Goal: Information Seeking & Learning: Learn about a topic

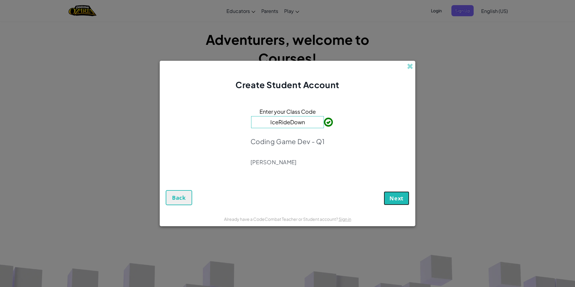
click at [396, 196] on span "Next" at bounding box center [396, 197] width 14 height 7
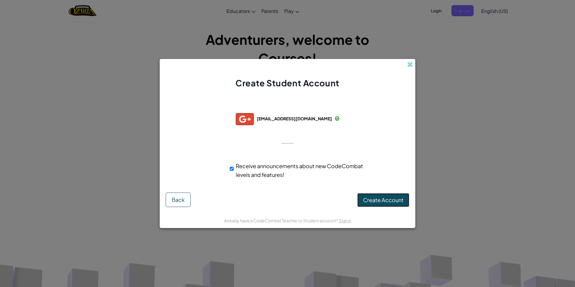
click at [399, 197] on span "Create Account" at bounding box center [383, 199] width 41 height 7
click at [394, 196] on div "Creating Account... Back" at bounding box center [287, 199] width 243 height 14
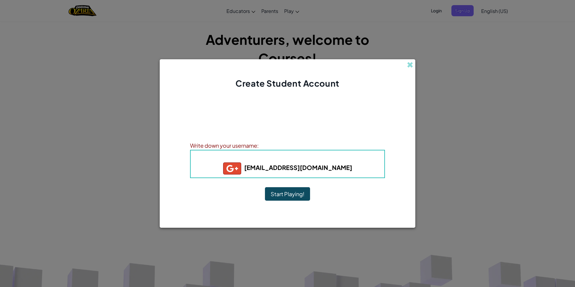
click at [262, 116] on div "Account Created! Write down your information so that you don't forget it. Your …" at bounding box center [287, 151] width 195 height 112
click at [291, 194] on button "Start Playing!" at bounding box center [287, 194] width 45 height 14
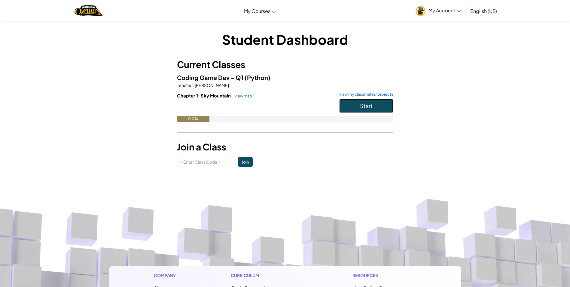
click at [352, 105] on button "Start" at bounding box center [366, 106] width 54 height 14
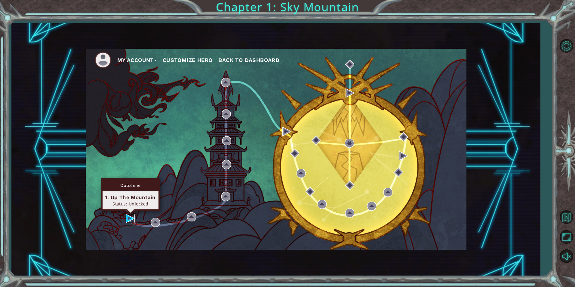
click at [130, 215] on img at bounding box center [130, 218] width 9 height 9
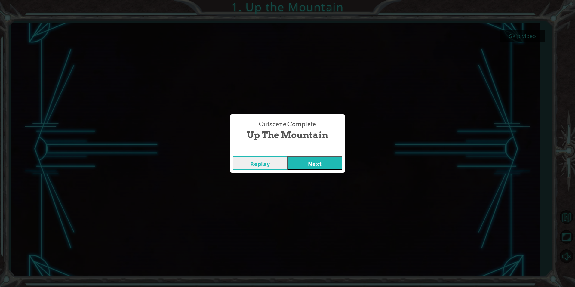
click at [317, 162] on button "Next" at bounding box center [314, 163] width 55 height 14
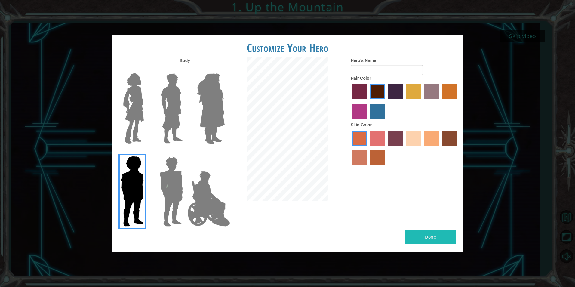
click at [205, 193] on img at bounding box center [208, 199] width 47 height 60
click at [224, 152] on input "Hero Jamie" at bounding box center [224, 152] width 0 height 0
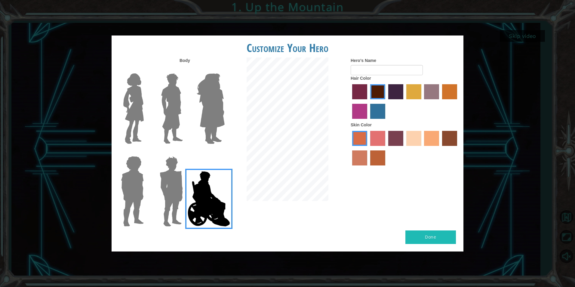
click at [179, 191] on img at bounding box center [171, 191] width 28 height 75
click at [185, 152] on input "Hero Garnet" at bounding box center [185, 152] width 0 height 0
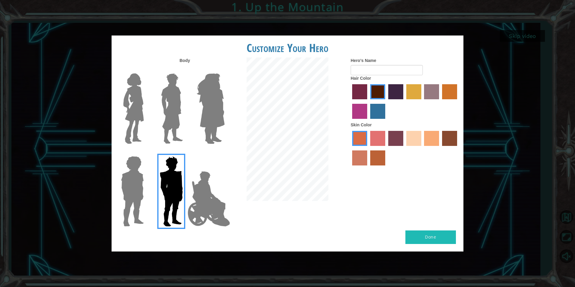
click at [148, 191] on div at bounding box center [131, 189] width 39 height 83
click at [118, 167] on label at bounding box center [131, 191] width 30 height 75
click at [146, 152] on input "Hero Steven" at bounding box center [146, 152] width 0 height 0
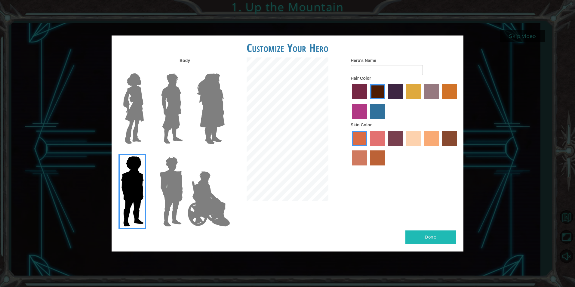
click at [218, 96] on img at bounding box center [210, 108] width 33 height 75
click at [224, 69] on input "Hero Amethyst" at bounding box center [224, 69] width 0 height 0
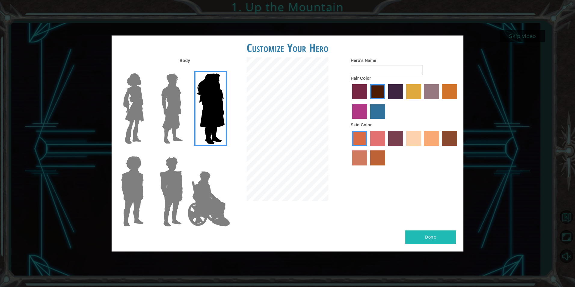
click at [174, 102] on img at bounding box center [171, 108] width 27 height 75
click at [185, 69] on input "Hero Lars" at bounding box center [185, 69] width 0 height 0
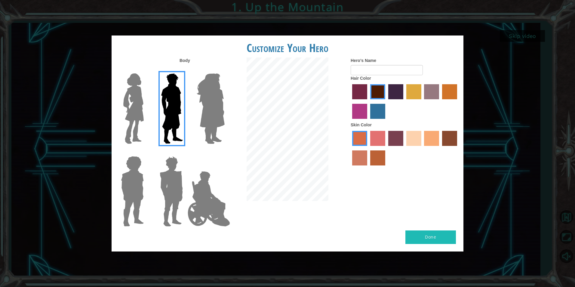
click at [134, 102] on img at bounding box center [133, 108] width 25 height 75
click at [146, 69] on input "Hero Connie" at bounding box center [146, 69] width 0 height 0
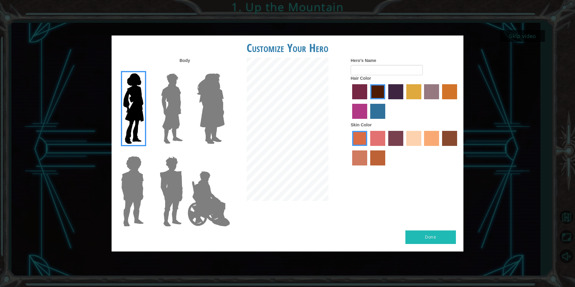
click at [165, 99] on img at bounding box center [171, 108] width 27 height 75
click at [185, 69] on input "Hero Lars" at bounding box center [185, 69] width 0 height 0
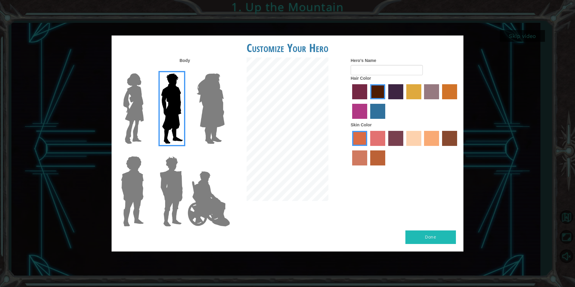
click at [411, 135] on label "sandy beach skin color" at bounding box center [413, 138] width 15 height 15
click at [404, 148] on input "sandy beach skin color" at bounding box center [404, 148] width 0 height 0
click at [136, 180] on img at bounding box center [132, 191] width 28 height 75
click at [146, 152] on input "Hero Steven" at bounding box center [146, 152] width 0 height 0
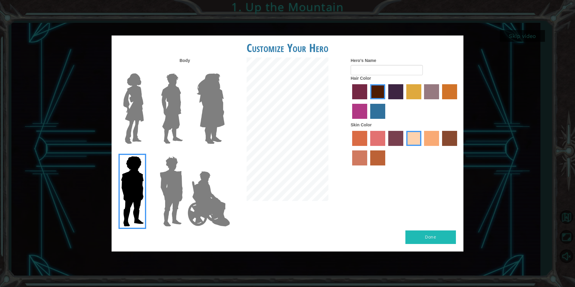
click at [166, 184] on img at bounding box center [171, 191] width 28 height 75
click at [185, 152] on input "Hero Garnet" at bounding box center [185, 152] width 0 height 0
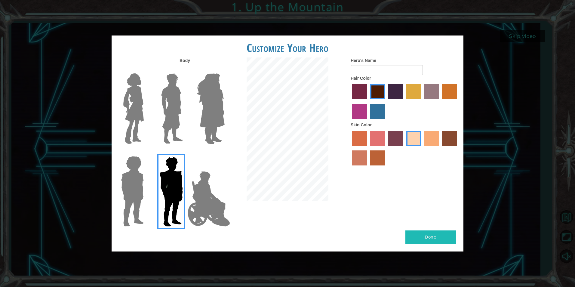
click at [207, 195] on img at bounding box center [208, 199] width 47 height 60
click at [224, 152] on input "Hero Jamie" at bounding box center [224, 152] width 0 height 0
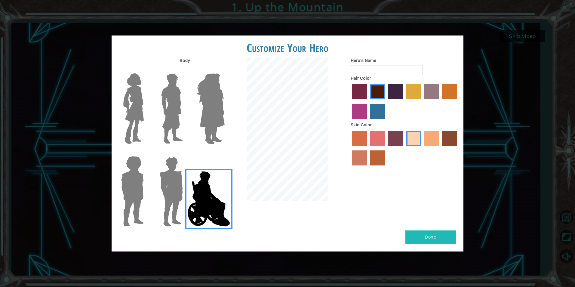
click at [218, 121] on img at bounding box center [210, 108] width 33 height 75
click at [224, 69] on input "Hero Amethyst" at bounding box center [224, 69] width 0 height 0
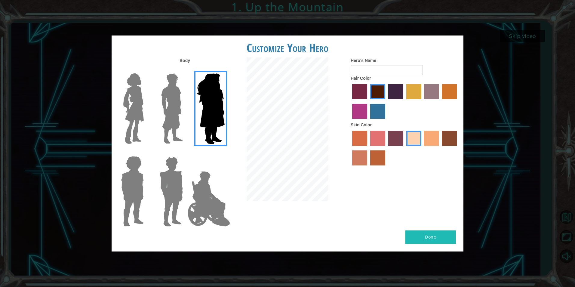
click at [159, 118] on label at bounding box center [170, 108] width 30 height 75
click at [185, 69] on input "Hero Lars" at bounding box center [185, 69] width 0 height 0
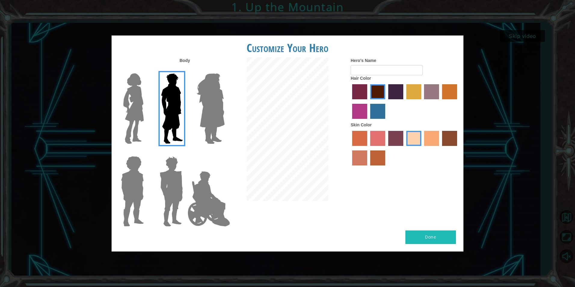
click at [145, 117] on img at bounding box center [133, 108] width 25 height 75
click at [146, 69] on input "Hero Connie" at bounding box center [146, 69] width 0 height 0
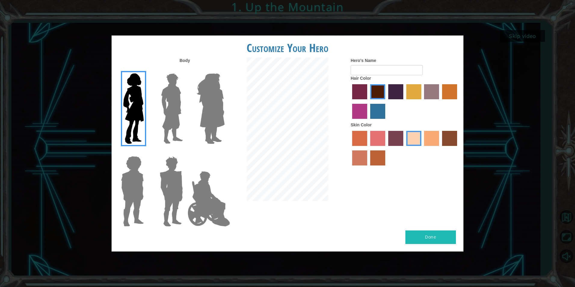
click at [173, 117] on img at bounding box center [171, 108] width 27 height 75
click at [185, 69] on input "Hero Lars" at bounding box center [185, 69] width 0 height 0
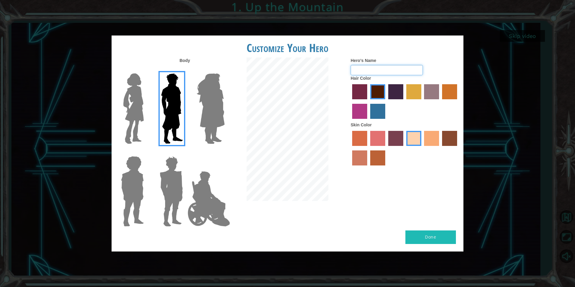
click at [384, 73] on input "Hero's Name" at bounding box center [386, 70] width 72 height 10
type input "Aleksandar"
click at [425, 227] on div "Body Hero's Name Aleksandar Hair Color Skin Color" at bounding box center [288, 143] width 352 height 173
click at [422, 238] on button "Done" at bounding box center [430, 237] width 50 height 14
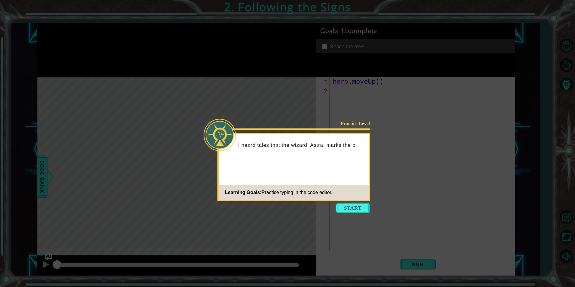
click at [357, 199] on footer "Learning Goals: Practice typing in the code editor." at bounding box center [294, 192] width 150 height 15
click at [353, 203] on button "Start" at bounding box center [352, 208] width 34 height 10
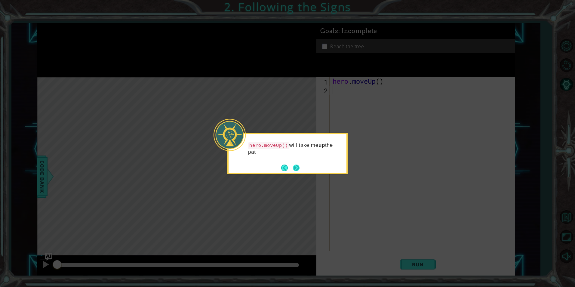
click at [299, 167] on button "Next" at bounding box center [296, 167] width 7 height 7
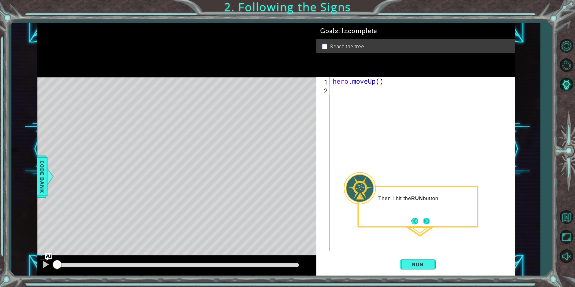
click at [428, 220] on button "Next" at bounding box center [426, 221] width 7 height 7
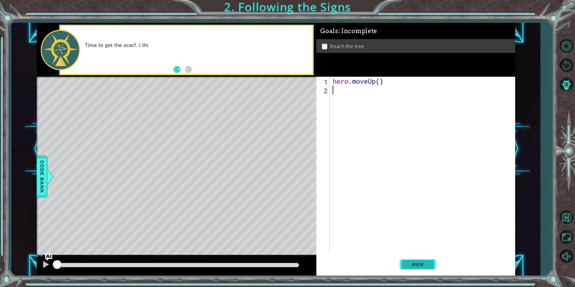
click at [421, 265] on span "Run" at bounding box center [418, 264] width 24 height 6
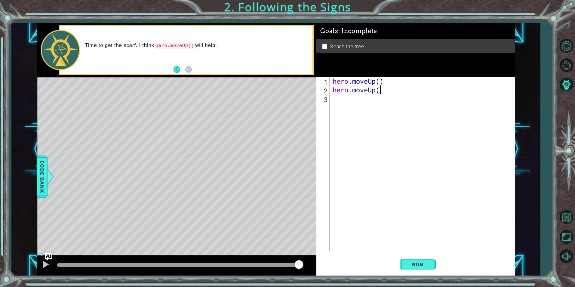
scroll to position [0, 2]
type textarea "hero.moveUp()"
click at [403, 262] on button "Run" at bounding box center [417, 264] width 36 height 20
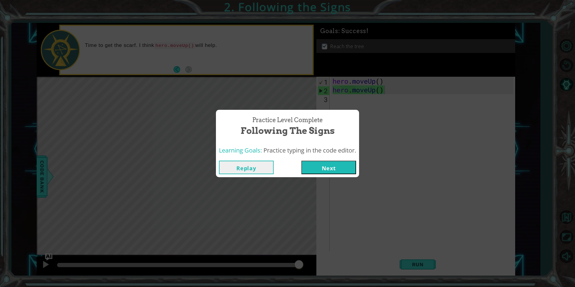
click at [347, 169] on button "Next" at bounding box center [328, 168] width 55 height 14
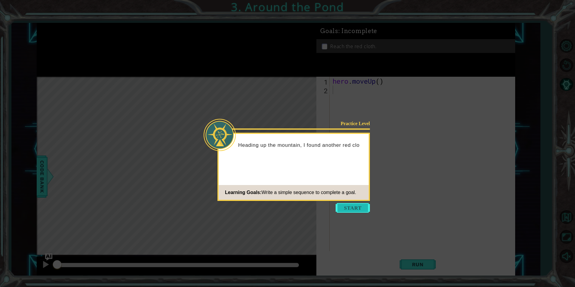
click at [361, 206] on button "Start" at bounding box center [352, 208] width 34 height 10
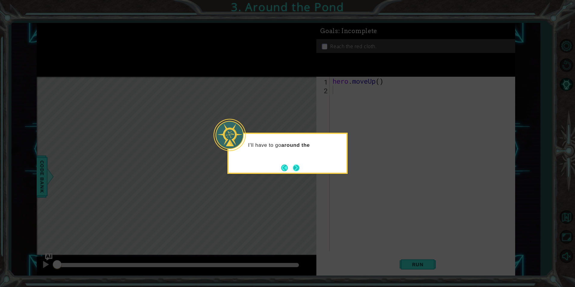
click at [297, 164] on button "Next" at bounding box center [296, 167] width 7 height 7
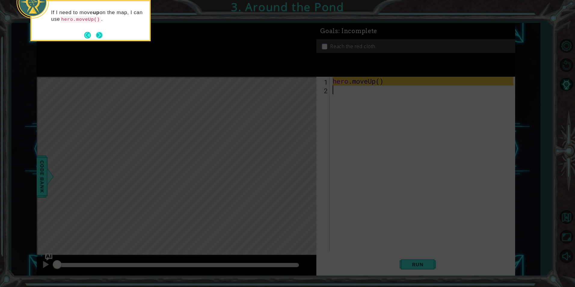
click at [101, 34] on button "Next" at bounding box center [99, 35] width 7 height 7
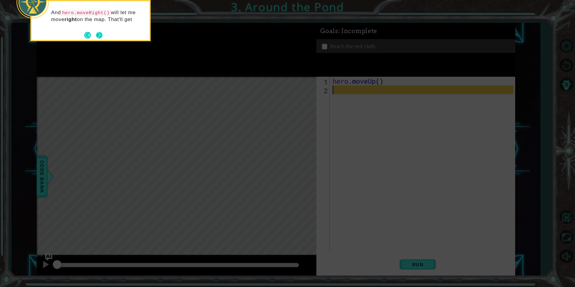
click at [100, 34] on button "Next" at bounding box center [99, 35] width 7 height 7
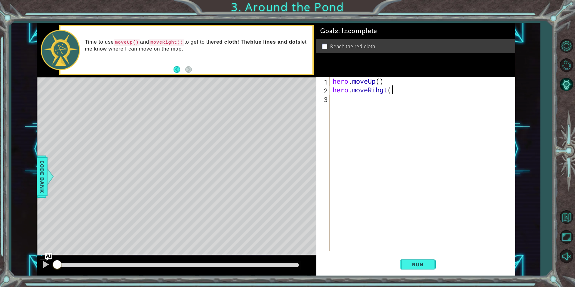
scroll to position [0, 3]
type textarea "hero.moveRihgt()"
click at [417, 260] on button "Run" at bounding box center [417, 264] width 36 height 20
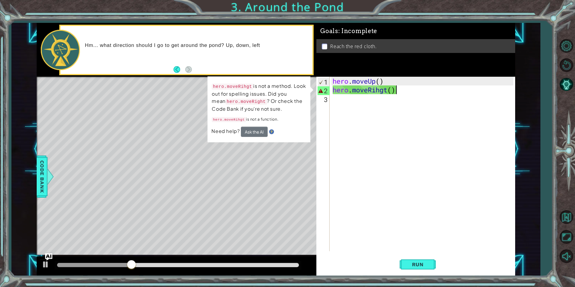
click at [347, 97] on div "hero . moveUp ( ) hero . moveRihgt ( )" at bounding box center [423, 173] width 185 height 192
click at [398, 89] on div "hero . moveUp ( ) hero . moveRihgt ( )" at bounding box center [423, 173] width 185 height 192
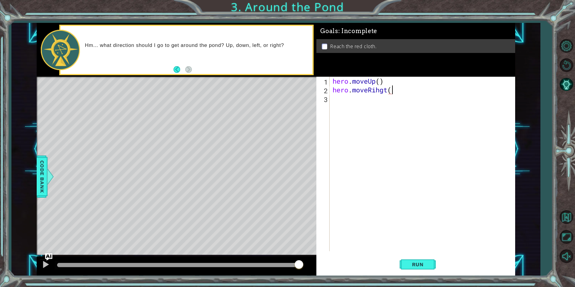
type textarea "hero.moveRihgt"
click at [410, 269] on button "Run" at bounding box center [417, 264] width 36 height 20
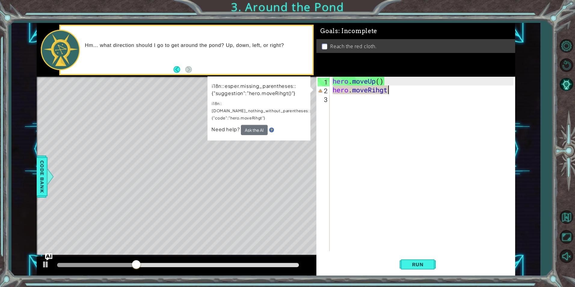
click at [340, 119] on div "hero . moveUp ( ) hero . moveRihgt" at bounding box center [423, 173] width 185 height 192
click at [396, 91] on div "hero . moveUp ( ) hero . moveRihgt" at bounding box center [423, 173] width 185 height 192
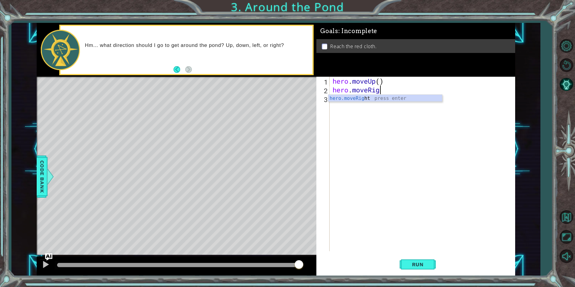
scroll to position [0, 2]
type textarea "hero.moveRight"
click at [330, 101] on div "hero.moveRight press enter" at bounding box center [385, 106] width 114 height 22
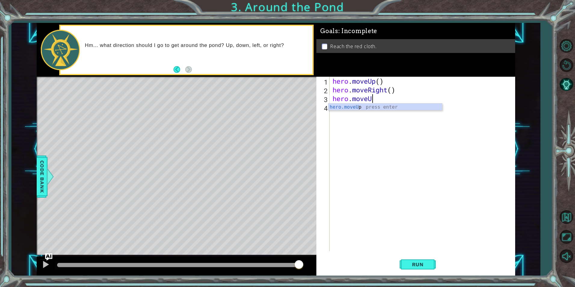
scroll to position [0, 2]
type textarea "hero.moveUp()"
click at [335, 107] on div "hero . moveUp ( ) hero . moveRight ( ) hero . moveUp ( )" at bounding box center [423, 173] width 185 height 192
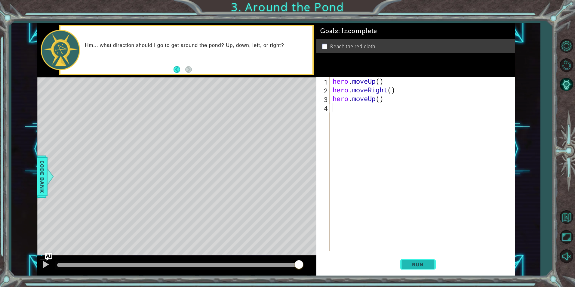
click at [413, 268] on button "Run" at bounding box center [417, 264] width 36 height 20
type textarea "Hero.moveUp()"
click at [423, 266] on span "Run" at bounding box center [418, 264] width 24 height 6
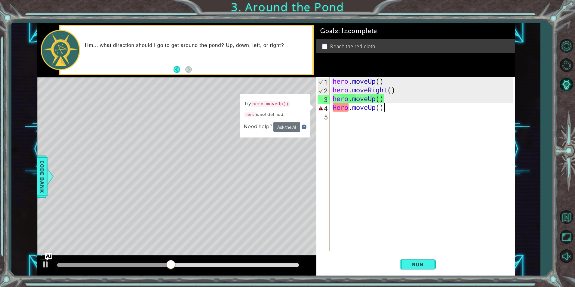
click at [350, 121] on div "hero . moveUp ( ) hero . moveRight ( ) hero . moveUp ( ) Hero . moveUp ( )" at bounding box center [423, 173] width 185 height 192
click at [335, 108] on div "hero . moveUp ( ) hero . moveRight ( ) hero . moveUp ( ) Hero . moveUp ( )" at bounding box center [423, 173] width 185 height 192
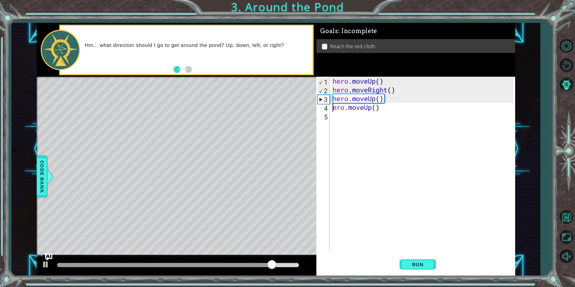
scroll to position [0, 0]
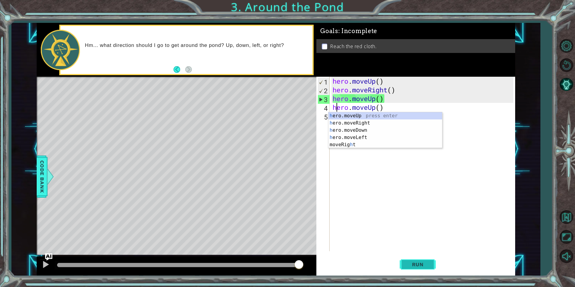
type textarea "hero.moveUp()"
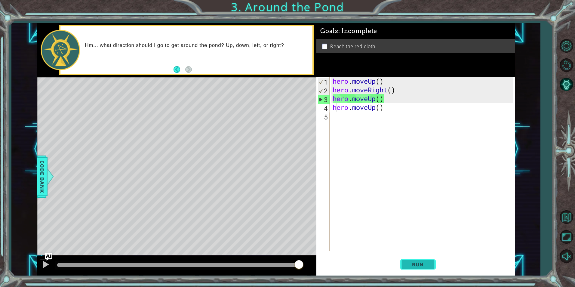
click at [427, 261] on span "Run" at bounding box center [418, 264] width 24 height 6
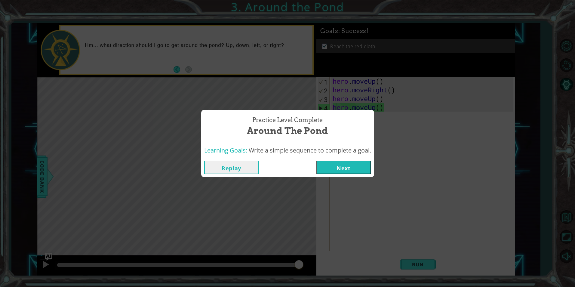
click at [343, 171] on button "Next" at bounding box center [343, 168] width 55 height 14
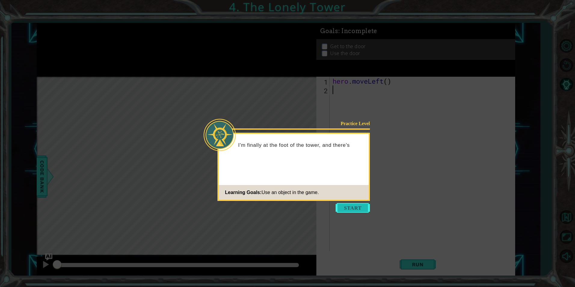
click at [361, 211] on button "Start" at bounding box center [352, 208] width 34 height 10
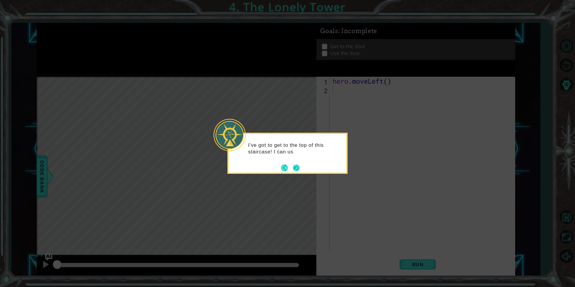
click at [293, 168] on button "Next" at bounding box center [296, 167] width 7 height 7
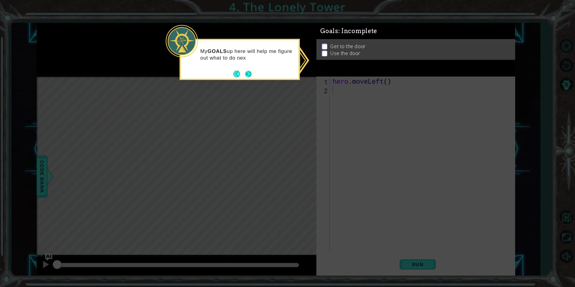
click at [246, 76] on button "Next" at bounding box center [248, 74] width 7 height 7
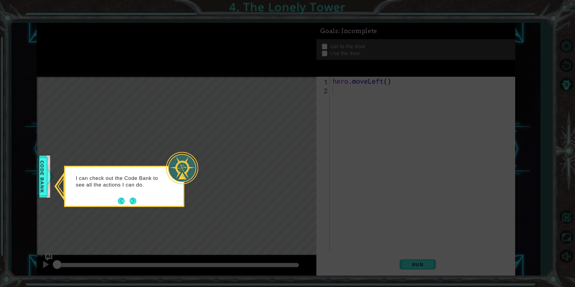
click at [345, 156] on icon at bounding box center [287, 143] width 575 height 287
click at [136, 198] on button "Next" at bounding box center [133, 200] width 7 height 7
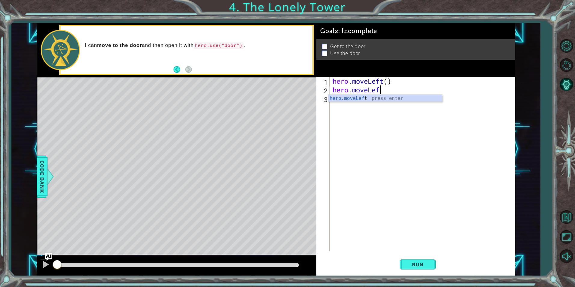
scroll to position [0, 2]
type textarea "hero.moveLeft()"
click at [333, 99] on div "hero . moveLeft ( ) hero . moveLeft ( )" at bounding box center [423, 173] width 185 height 192
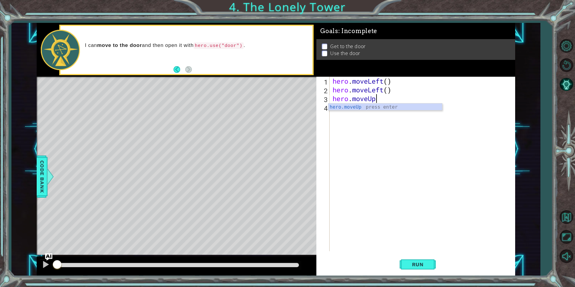
scroll to position [0, 2]
type textarea "hero.moveUp()"
click at [336, 107] on div "hero . moveLeft ( ) hero . moveLeft ( ) hero . moveUp ( )" at bounding box center [423, 173] width 185 height 192
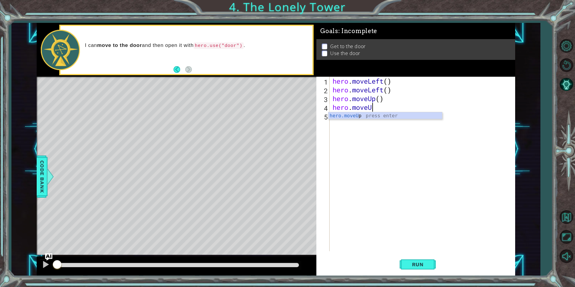
scroll to position [0, 2]
type textarea "hero.moveUp()"
click at [335, 120] on div "hero . moveLeft ( ) hero . moveLeft ( ) hero . moveUp ( ) hero . moveUp ( )" at bounding box center [423, 173] width 185 height 192
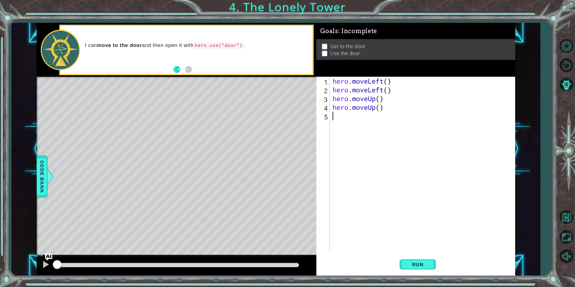
type textarea "H"
type textarea "hero.moveRight()"
click at [335, 130] on div "hero . moveLeft ( ) hero . moveLeft ( ) hero . moveUp ( ) hero . moveUp ( ) her…" at bounding box center [423, 173] width 185 height 192
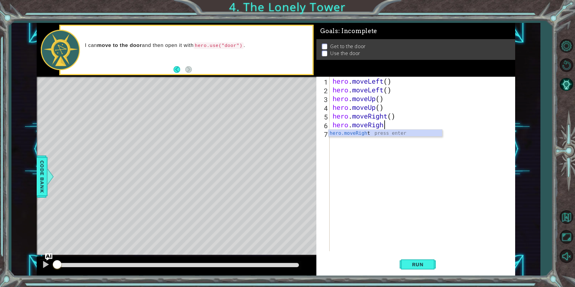
scroll to position [0, 2]
type textarea "hero.moveRight()"
click at [332, 133] on div "hero . moveLeft ( ) hero . moveLeft ( ) hero . moveUp ( ) hero . moveUp ( ) her…" at bounding box center [423, 173] width 185 height 192
type textarea "hero.use("door")"
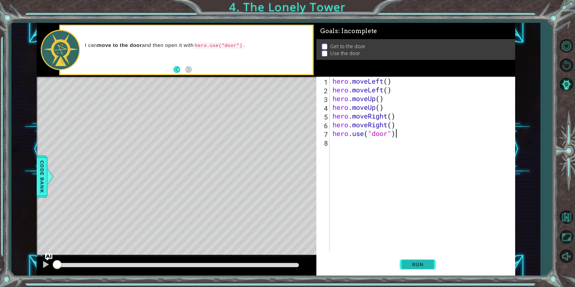
click at [415, 266] on span "Run" at bounding box center [418, 264] width 24 height 6
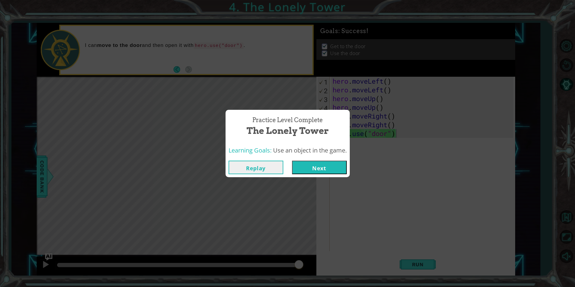
click at [308, 168] on button "Next" at bounding box center [319, 168] width 55 height 14
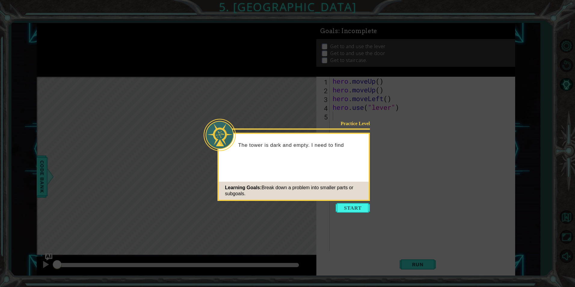
click at [364, 200] on div "Practice Level The tower is dark and empty. I need to find Learning Goals: Brea…" at bounding box center [293, 167] width 152 height 68
click at [352, 207] on button "Start" at bounding box center [352, 208] width 34 height 10
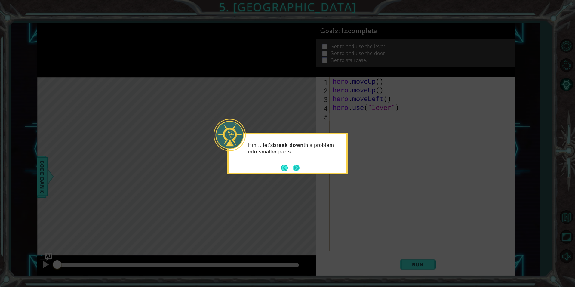
click at [296, 166] on button "Next" at bounding box center [296, 167] width 7 height 7
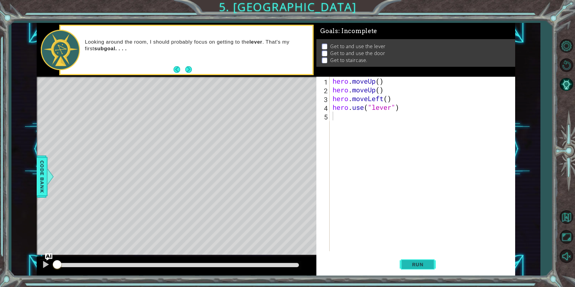
click at [427, 257] on button "Run" at bounding box center [417, 264] width 36 height 20
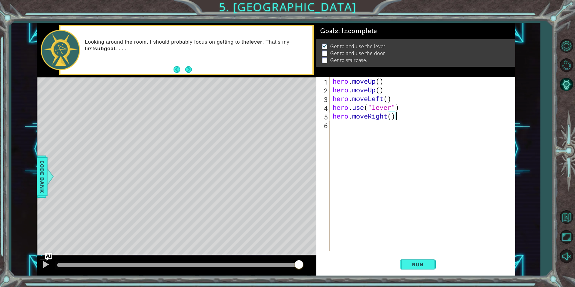
scroll to position [0, 3]
drag, startPoint x: 332, startPoint y: 118, endPoint x: 396, endPoint y: 118, distance: 63.7
click at [396, 118] on div "hero . moveUp ( ) hero . moveUp ( ) hero . moveLeft ( ) hero . use ( "lever" ) …" at bounding box center [423, 173] width 185 height 192
type textarea "hero.moveRight()"
click at [375, 117] on div "hero . moveUp ( ) hero . moveUp ( ) hero . moveLeft ( ) hero . use ( "lever" ) …" at bounding box center [422, 164] width 182 height 174
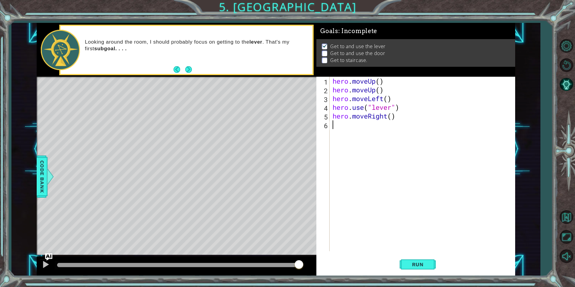
click at [331, 128] on div "hero . moveUp ( ) hero . moveUp ( ) hero . moveLeft ( ) hero . use ( "lever" ) …" at bounding box center [423, 173] width 185 height 192
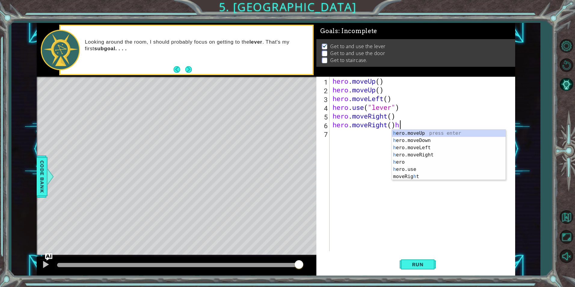
type textarea "hero.moveRight()"
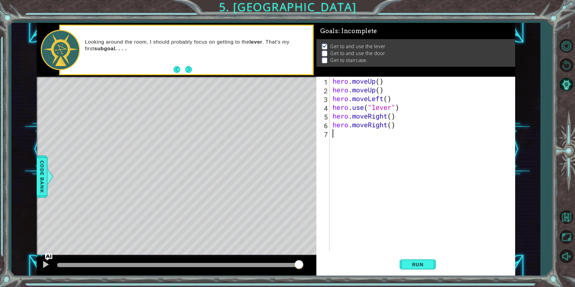
click at [334, 136] on div "hero . moveUp ( ) hero . moveUp ( ) hero . moveLeft ( ) hero . use ( "lever" ) …" at bounding box center [423, 173] width 185 height 192
type textarea "hero.moveRight()"
click at [333, 148] on div "hero . moveUp ( ) hero . moveUp ( ) hero . moveLeft ( ) hero . use ( "lever" ) …" at bounding box center [423, 173] width 185 height 192
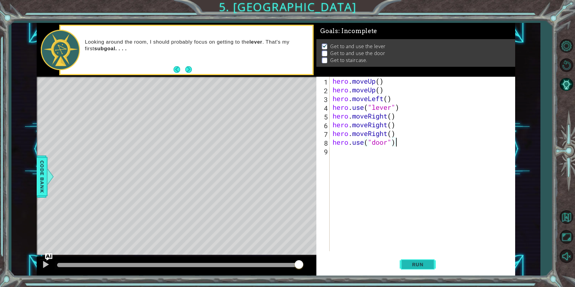
type textarea "hero.use("door")"
click at [430, 266] on button "Run" at bounding box center [417, 264] width 36 height 20
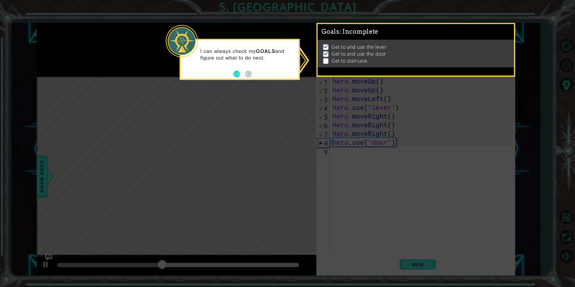
click at [371, 228] on icon at bounding box center [287, 143] width 575 height 287
click at [235, 72] on button "Back" at bounding box center [239, 74] width 12 height 7
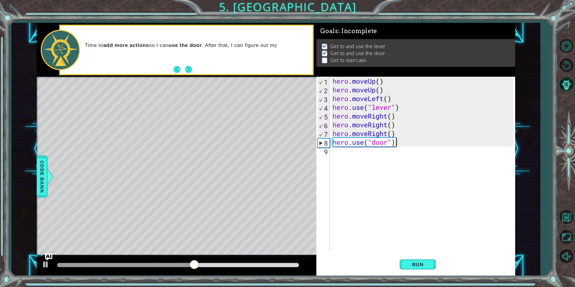
click at [336, 151] on div "hero . moveUp ( ) hero . moveUp ( ) hero . moveLeft ( ) hero . use ( "lever" ) …" at bounding box center [423, 173] width 185 height 192
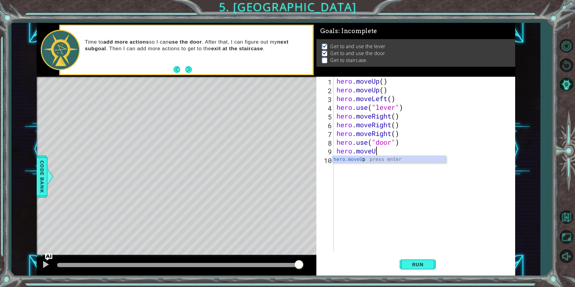
scroll to position [0, 2]
type textarea "hero.moveUp()"
click at [341, 163] on div "hero . moveUp ( ) hero . moveUp ( ) hero . moveLeft ( ) hero . use ( "lever" ) …" at bounding box center [425, 173] width 181 height 192
type textarea "hero.moveUp()"
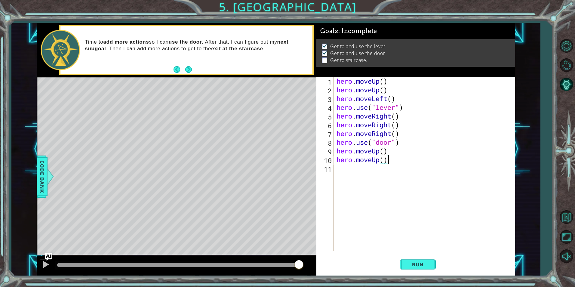
click at [333, 174] on div "hero.moveUp() 1 2 3 4 5 6 7 8 9 10 11 hero . moveUp ( ) hero . moveUp ( ) hero …" at bounding box center [414, 164] width 197 height 174
click at [341, 171] on div "hero . moveUp ( ) hero . moveUp ( ) hero . moveLeft ( ) hero . use ( "lever" ) …" at bounding box center [425, 173] width 181 height 192
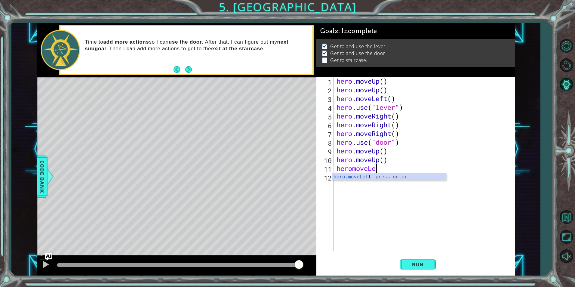
scroll to position [0, 2]
click at [353, 169] on div "hero . moveUp ( ) hero . moveUp ( ) hero . moveLeft ( ) hero . use ( "lever" ) …" at bounding box center [425, 173] width 181 height 192
click at [398, 169] on div "hero . moveUp ( ) hero . moveUp ( ) hero . moveLeft ( ) hero . use ( "lever" ) …" at bounding box center [425, 173] width 181 height 192
type textarea "hero.moveLeft()"
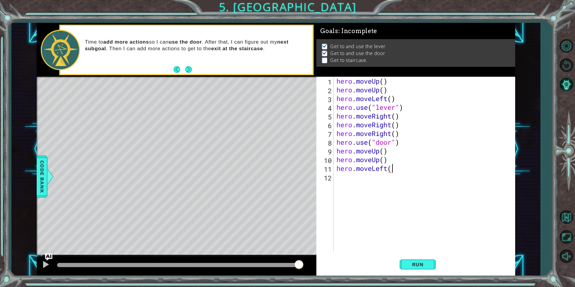
scroll to position [0, 2]
click at [349, 182] on div "hero . moveUp ( ) hero . moveUp ( ) hero . moveLeft ( ) hero . use ( "lever" ) …" at bounding box center [425, 173] width 181 height 192
type textarea "m"
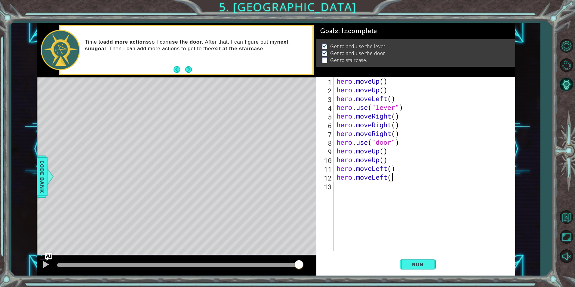
type textarea "hero.moveLeft()"
click at [352, 187] on div "hero . moveUp ( ) hero . moveUp ( ) hero . moveLeft ( ) hero . use ( "lever" ) …" at bounding box center [425, 173] width 181 height 192
type textarea "hero.moveLeft()"
click at [410, 265] on span "Run" at bounding box center [418, 264] width 24 height 6
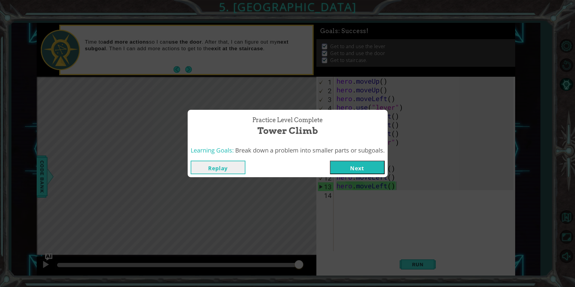
click at [350, 163] on button "Next" at bounding box center [357, 168] width 55 height 14
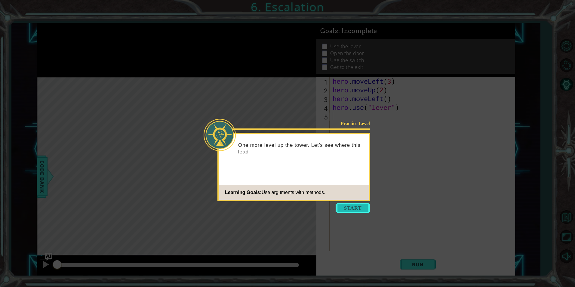
click at [360, 204] on button "Start" at bounding box center [352, 208] width 34 height 10
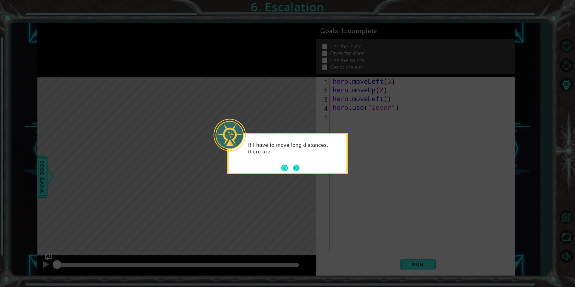
click at [298, 166] on button "Next" at bounding box center [296, 167] width 7 height 7
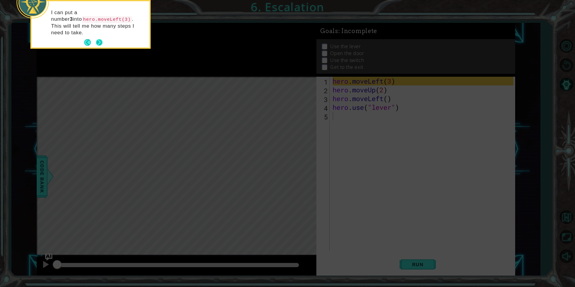
click at [99, 39] on button "Next" at bounding box center [99, 42] width 7 height 7
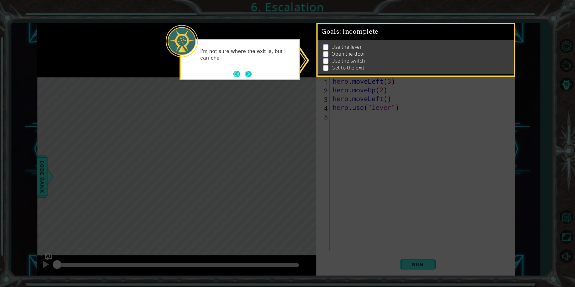
click at [247, 71] on button "Next" at bounding box center [248, 74] width 7 height 7
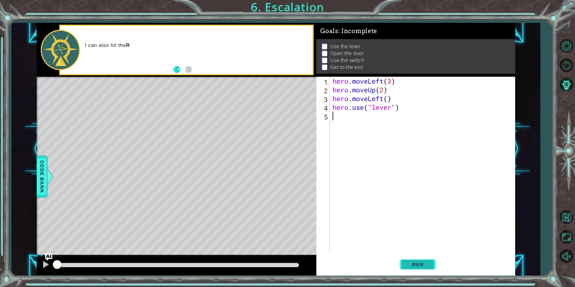
click at [403, 263] on button "Run" at bounding box center [417, 264] width 36 height 20
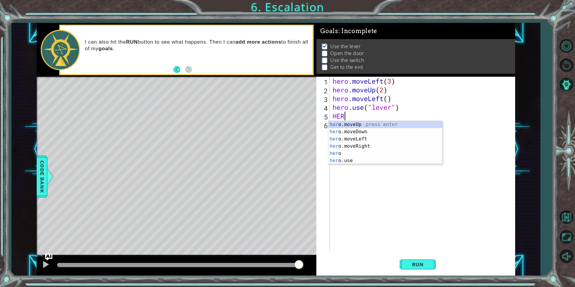
type textarea "H"
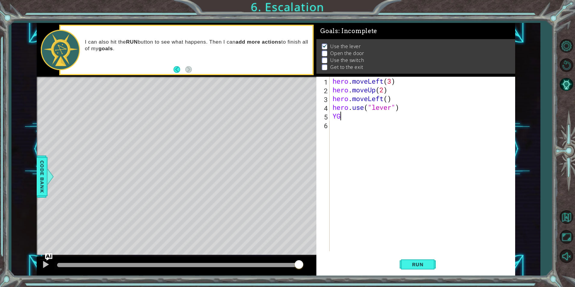
type textarea "Y"
type textarea "H"
type textarea "hero.use("lever")"
type textarea "F"
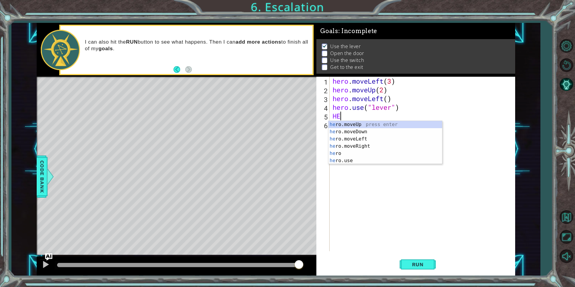
type textarea "H"
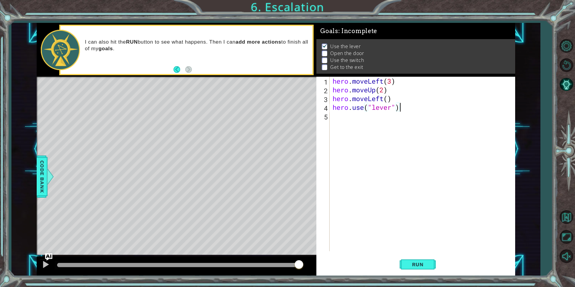
scroll to position [0, 3]
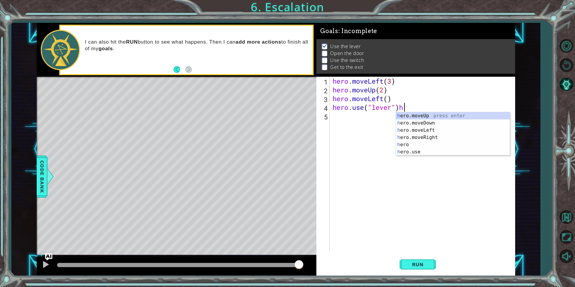
type textarea "hero.use("lever")"
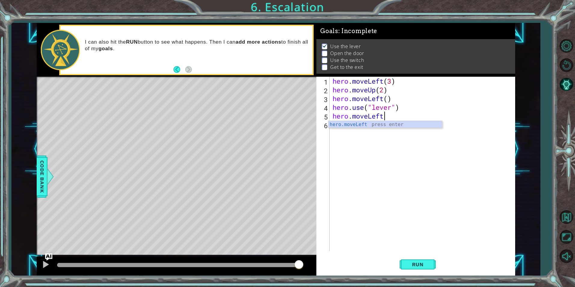
scroll to position [0, 2]
type textarea "hero.moveLeft()"
click at [337, 130] on div "hero . moveLeft ( 3 ) hero . moveUp ( 2 ) hero . moveLeft ( ) hero . use ( "lev…" at bounding box center [423, 173] width 185 height 192
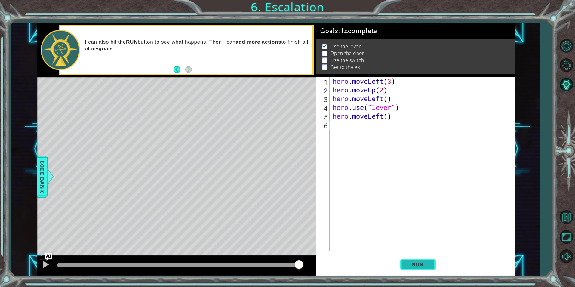
click at [424, 259] on button "Run" at bounding box center [417, 264] width 36 height 20
type textarea "hero.use("door")"
click at [341, 136] on div "hero . moveLeft ( 3 ) hero . moveUp ( 2 ) hero . moveLeft ( ) hero . use ( "lev…" at bounding box center [423, 173] width 185 height 192
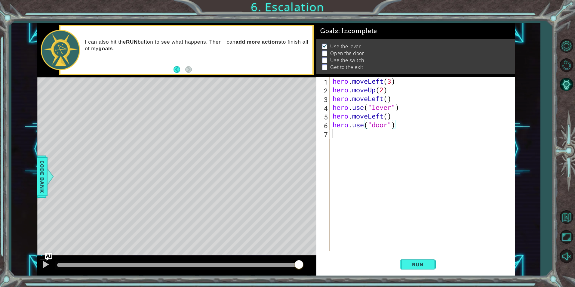
scroll to position [0, 0]
click at [414, 265] on span "Run" at bounding box center [418, 264] width 24 height 6
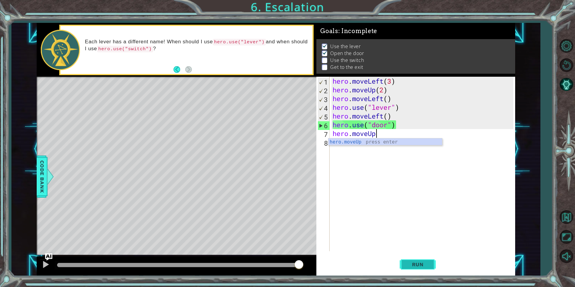
scroll to position [0, 2]
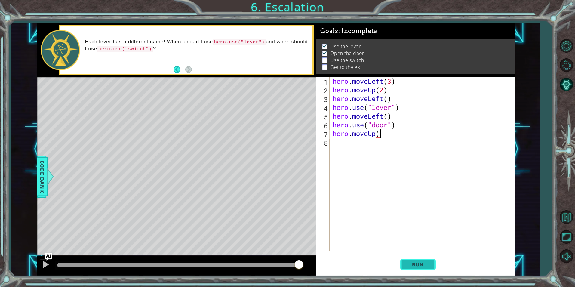
type textarea "hero.moveUp()"
click at [339, 142] on div "hero . moveLeft ( 3 ) hero . moveUp ( 2 ) hero . moveLeft ( ) hero . use ( "lev…" at bounding box center [423, 173] width 185 height 192
type textarea "hero.moveUp()"
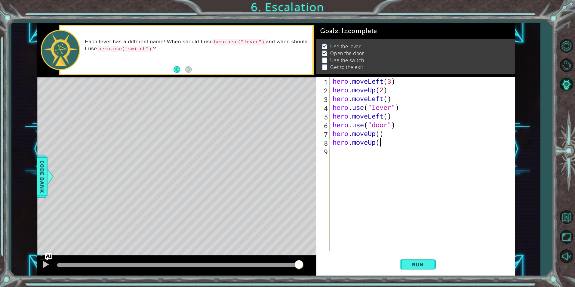
scroll to position [0, 2]
click at [344, 152] on div "hero . moveLeft ( 3 ) hero . moveUp ( 2 ) hero . moveLeft ( ) hero . use ( "lev…" at bounding box center [423, 173] width 185 height 192
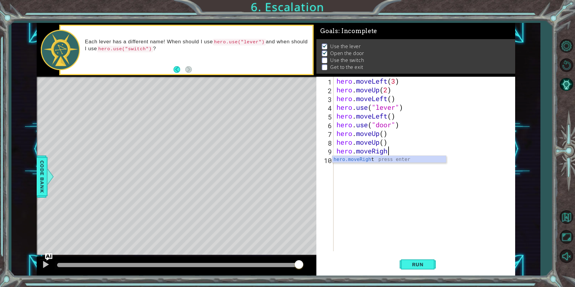
type textarea "hero.moveRight"
click at [346, 170] on div "hero . moveLeft ( 3 ) hero . moveUp ( 2 ) hero . moveLeft ( ) hero . use ( "lev…" at bounding box center [425, 173] width 181 height 192
click at [396, 154] on div "hero . moveLeft ( 3 ) hero . moveUp ( 2 ) hero . moveLeft ( ) hero . use ( "lev…" at bounding box center [425, 173] width 181 height 192
type textarea "hero.moveRight()"
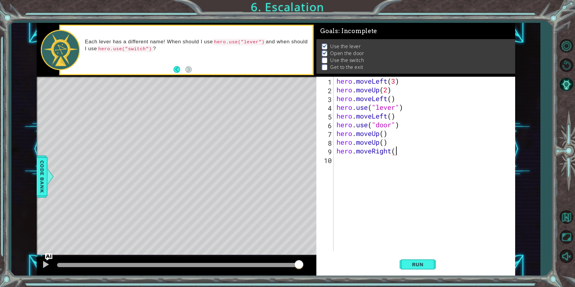
scroll to position [0, 3]
click at [338, 168] on div "hero . moveLeft ( 3 ) hero . moveUp ( 2 ) hero . moveLeft ( ) hero . use ( "lev…" at bounding box center [425, 173] width 181 height 192
type textarea "hero.moveRight()"
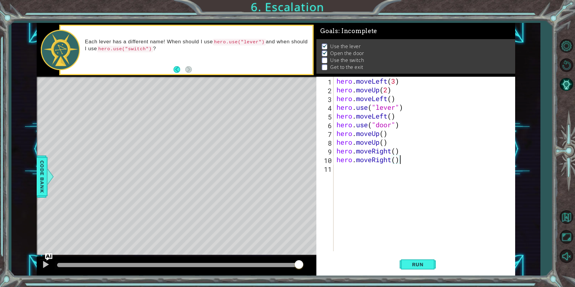
click at [339, 169] on div "hero . moveLeft ( 3 ) hero . moveUp ( 2 ) hero . moveLeft ( ) hero . use ( "lev…" at bounding box center [425, 173] width 181 height 192
type textarea "hero.use("swich")"
click at [410, 257] on button "Run" at bounding box center [417, 264] width 36 height 20
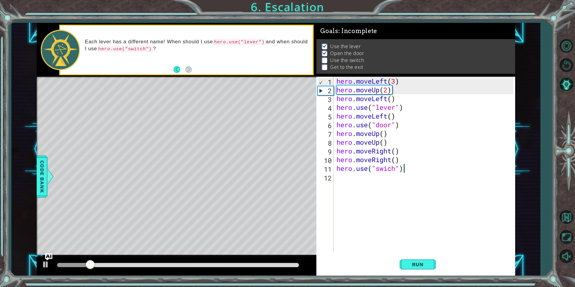
click at [362, 179] on div "hero . moveLeft ( 3 ) hero . moveUp ( 2 ) hero . moveLeft ( ) hero . use ( "lev…" at bounding box center [425, 173] width 181 height 192
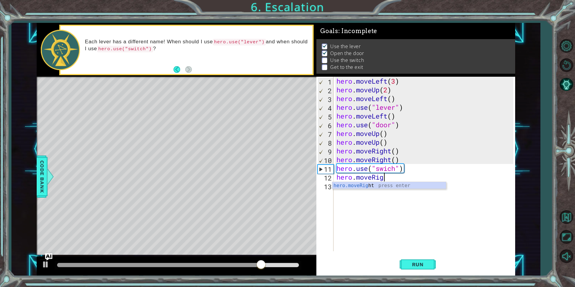
scroll to position [0, 2]
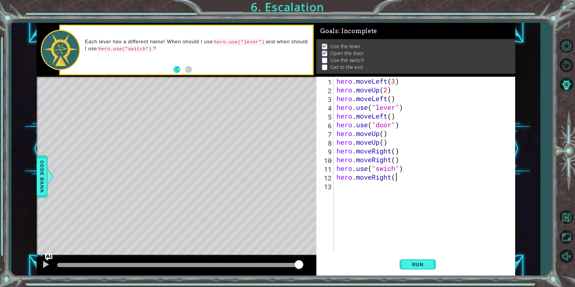
type textarea "hero.moveRight()"
click at [356, 188] on div "hero . moveLeft ( 3 ) hero . moveUp ( 2 ) hero . moveLeft ( ) hero . use ( "lev…" at bounding box center [425, 173] width 181 height 192
click at [408, 257] on button "Run" at bounding box center [417, 264] width 36 height 20
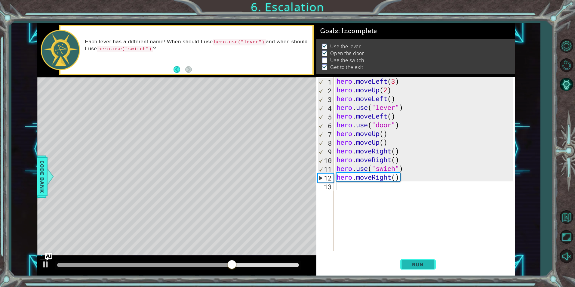
click at [405, 256] on button "Run" at bounding box center [417, 264] width 36 height 20
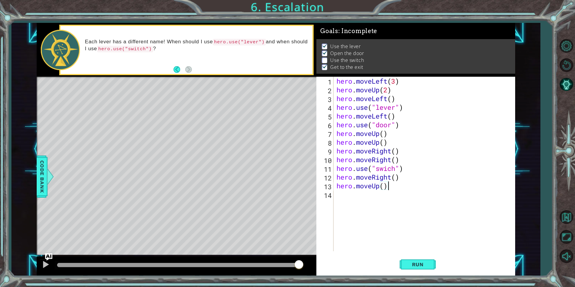
scroll to position [0, 2]
type textarea "hero.moveUp()"
click at [411, 268] on button "Run" at bounding box center [417, 264] width 36 height 20
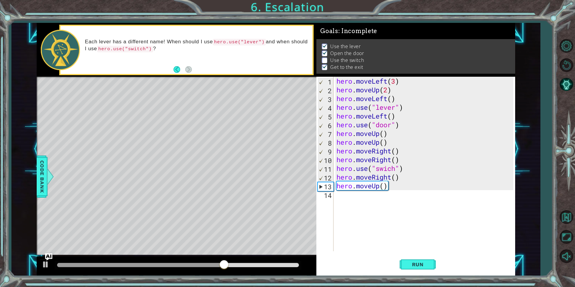
drag, startPoint x: 178, startPoint y: 139, endPoint x: 185, endPoint y: 139, distance: 7.3
click at [185, 139] on div "Level Map" at bounding box center [176, 165] width 278 height 177
drag, startPoint x: 185, startPoint y: 139, endPoint x: 194, endPoint y: 142, distance: 9.0
click at [194, 142] on div "Level Map" at bounding box center [176, 165] width 278 height 177
drag, startPoint x: 189, startPoint y: 142, endPoint x: 208, endPoint y: 147, distance: 20.4
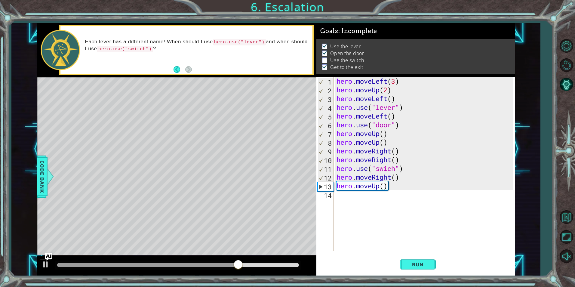
click at [208, 147] on div "Level Map" at bounding box center [176, 165] width 278 height 177
drag, startPoint x: 174, startPoint y: 145, endPoint x: 281, endPoint y: 127, distance: 109.0
click at [283, 127] on div "Level Map" at bounding box center [176, 165] width 278 height 177
click at [346, 201] on div "hero . moveLeft ( 3 ) hero . moveUp ( 2 ) hero . moveLeft ( ) hero . use ( "lev…" at bounding box center [425, 173] width 181 height 192
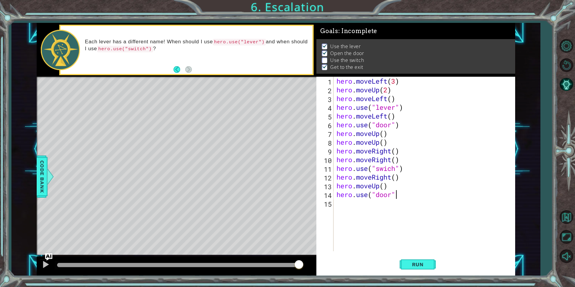
scroll to position [0, 3]
type textarea "hero.use("door")"
click at [421, 264] on span "Run" at bounding box center [418, 264] width 24 height 6
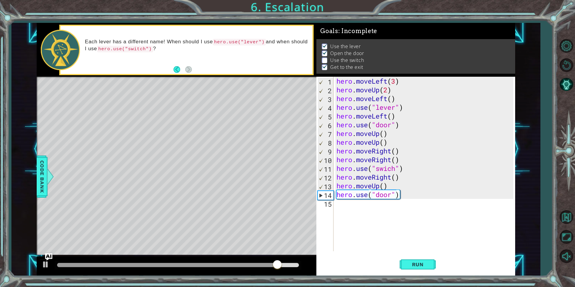
drag, startPoint x: 183, startPoint y: 140, endPoint x: 207, endPoint y: 131, distance: 25.5
click at [211, 132] on div "Level Map" at bounding box center [176, 165] width 278 height 177
drag, startPoint x: 182, startPoint y: 154, endPoint x: 185, endPoint y: 144, distance: 9.8
click at [185, 144] on div "Level Map" at bounding box center [176, 165] width 278 height 177
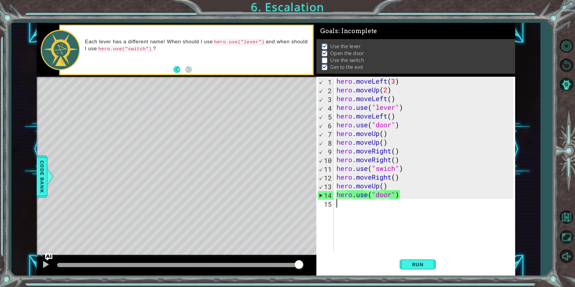
drag, startPoint x: 390, startPoint y: 259, endPoint x: 361, endPoint y: 230, distance: 40.6
click at [361, 230] on div "hero . moveLeft ( 3 ) hero . moveUp ( 2 ) hero . moveLeft ( ) hero . use ( "lev…" at bounding box center [425, 173] width 181 height 192
click at [405, 270] on button "Run" at bounding box center [417, 264] width 36 height 20
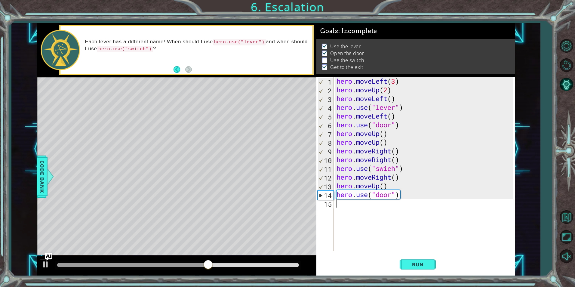
click at [387, 171] on div "hero . moveLeft ( 3 ) hero . moveUp ( 2 ) hero . moveLeft ( ) hero . use ( "lev…" at bounding box center [425, 173] width 181 height 192
type textarea "hero.use("switch")"
click at [421, 268] on button "Run" at bounding box center [417, 264] width 36 height 20
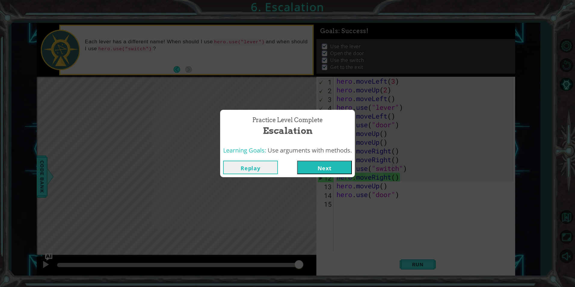
click at [344, 170] on button "Next" at bounding box center [324, 168] width 55 height 14
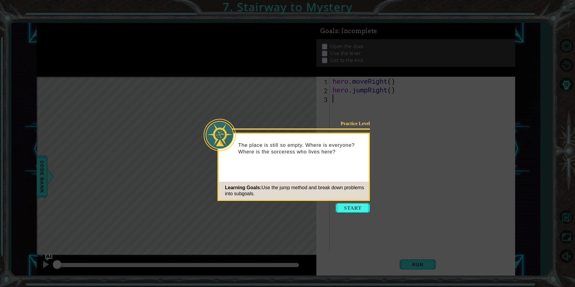
click at [356, 202] on icon at bounding box center [287, 143] width 575 height 287
click at [359, 207] on button "Start" at bounding box center [352, 208] width 34 height 10
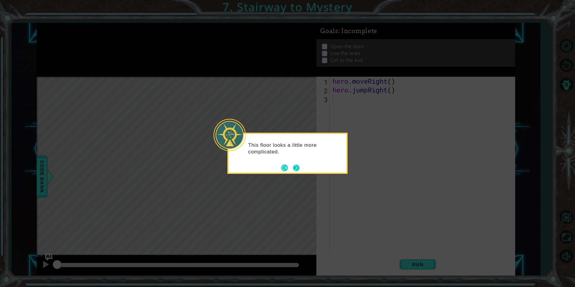
click at [299, 166] on button "Next" at bounding box center [296, 167] width 7 height 7
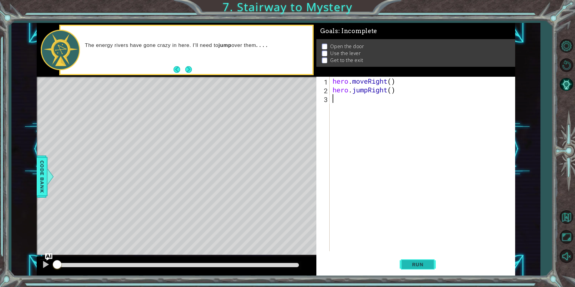
click at [423, 260] on button "Run" at bounding box center [417, 264] width 36 height 20
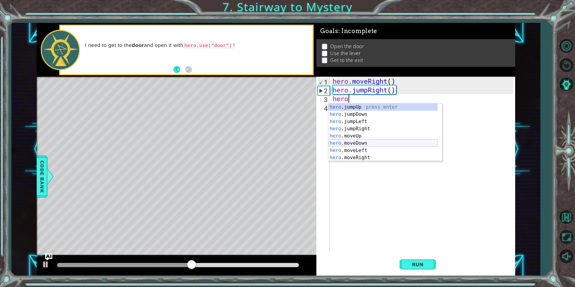
scroll to position [0, 1]
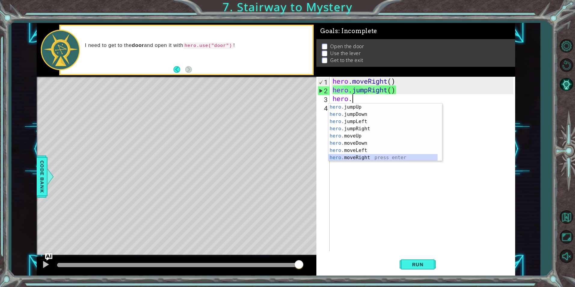
click at [379, 155] on div "hero. jumpUp press enter hero. jumpDown press enter hero. jumpLeft press enter …" at bounding box center [382, 139] width 109 height 72
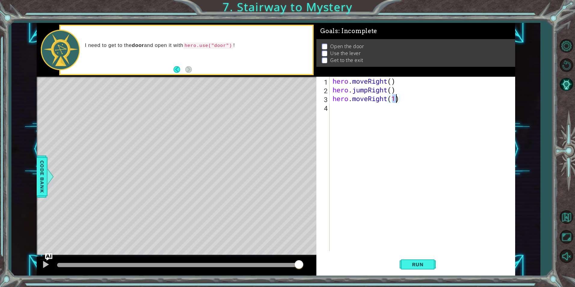
type textarea "hero.moveRight()"
click at [348, 116] on div "hero . moveRight ( ) hero . jumpRight ( ) hero . moveRight ( )" at bounding box center [423, 173] width 185 height 192
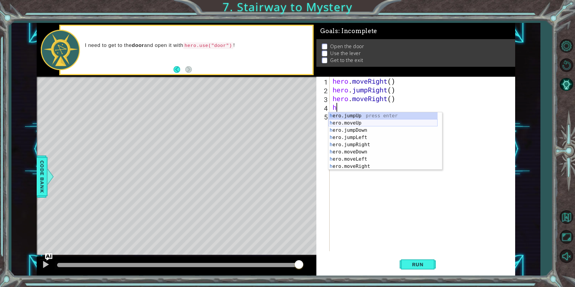
click at [359, 122] on div "h ero.jumpUp press enter h ero.moveUp press enter h ero.jumpDown press enter h …" at bounding box center [382, 148] width 109 height 72
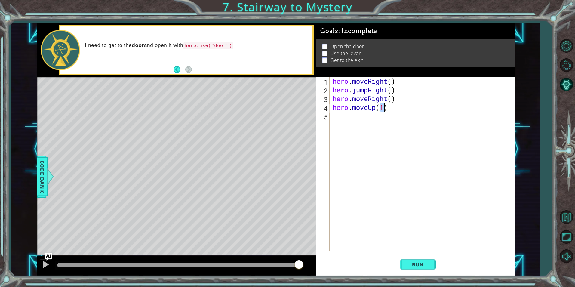
type textarea "hero.moveUp()"
click at [338, 119] on div "hero . moveRight ( ) hero . jumpRight ( ) hero . moveRight ( ) hero . moveUp ( )" at bounding box center [423, 173] width 185 height 192
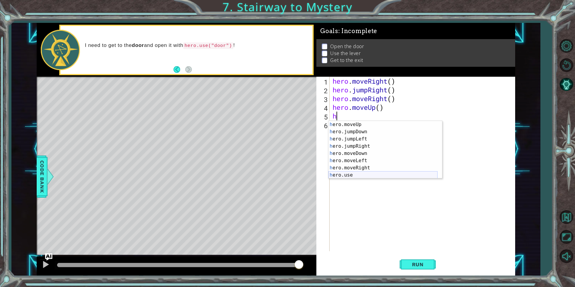
scroll to position [7, 0]
click at [375, 173] on div "h ero.moveUp press enter h ero.jumpDown press enter h ero.jumpLeft press enter …" at bounding box center [382, 157] width 109 height 72
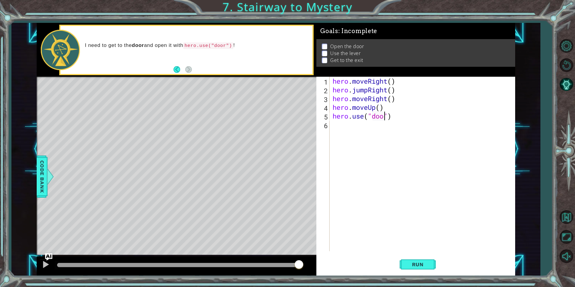
type textarea "hero.use("door")"
click at [341, 126] on div "hero . moveRight ( ) hero . jumpRight ( ) hero . moveRight ( ) hero . moveUp ( …" at bounding box center [423, 173] width 185 height 192
click at [425, 263] on span "Run" at bounding box center [418, 264] width 24 height 6
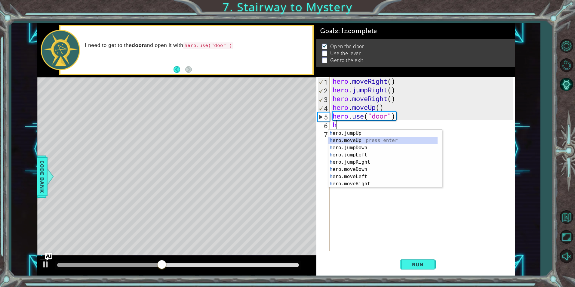
click at [359, 137] on div "h ero.jumpUp press enter h ero.moveUp press enter h ero.jumpDown press enter h …" at bounding box center [382, 166] width 109 height 72
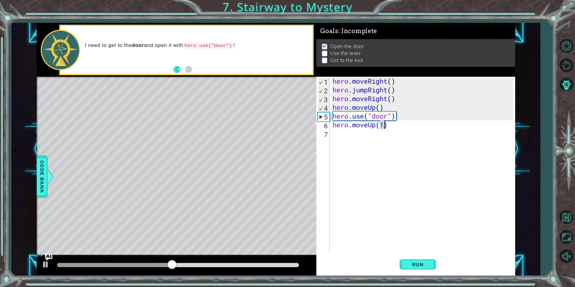
type textarea "hero.moveUp()"
click at [353, 132] on div "hero . moveRight ( ) hero . jumpRight ( ) hero . moveRight ( ) hero . moveUp ( …" at bounding box center [423, 173] width 185 height 192
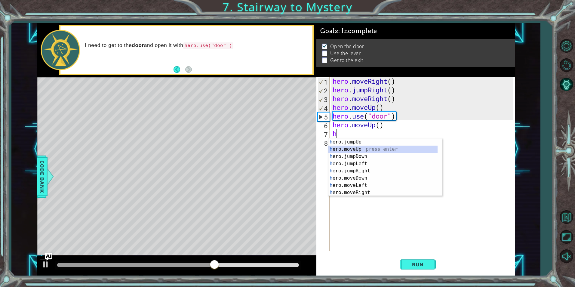
click at [353, 148] on div "h ero.jumpUp press enter h ero.moveUp press enter h ero.jumpDown press enter h …" at bounding box center [382, 174] width 109 height 72
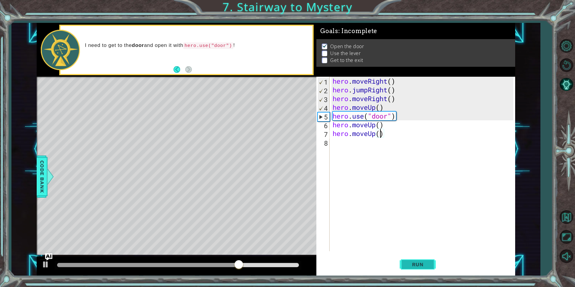
type textarea "hero.moveUp()"
click at [426, 267] on button "Run" at bounding box center [417, 264] width 36 height 20
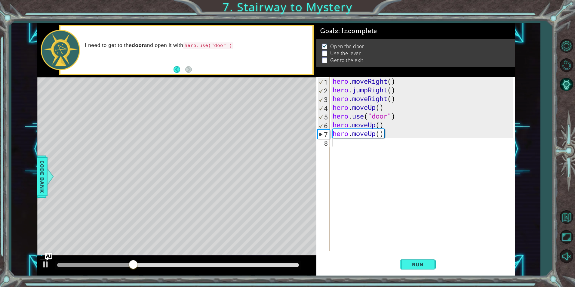
click at [341, 149] on div "hero . moveRight ( ) hero . jumpRight ( ) hero . moveRight ( ) hero . moveUp ( …" at bounding box center [423, 173] width 185 height 192
type textarea "h"
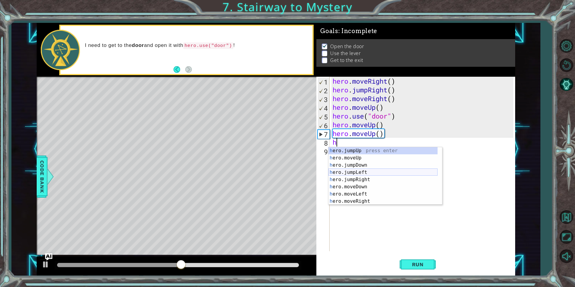
click at [369, 172] on div "h ero.jumpUp press enter h ero.moveUp press enter h ero.jumpDown press enter h …" at bounding box center [382, 183] width 109 height 72
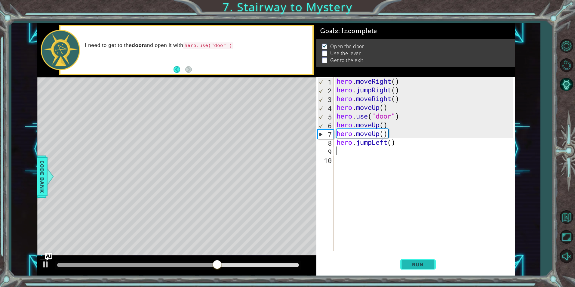
click at [424, 258] on button "Run" at bounding box center [417, 264] width 36 height 20
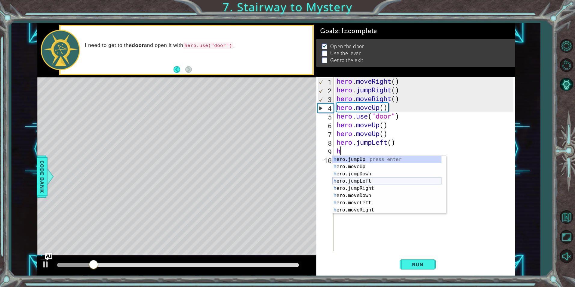
scroll to position [7, 0]
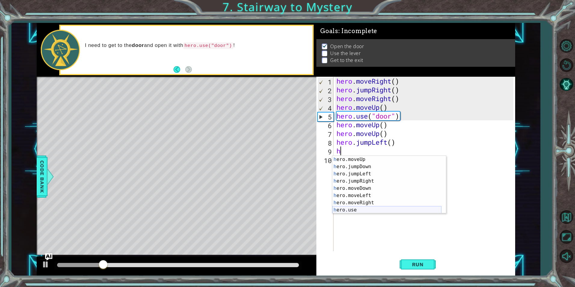
click at [366, 211] on div "h ero.moveUp press enter h ero.jumpDown press enter h ero.jumpLeft press enter …" at bounding box center [386, 192] width 109 height 72
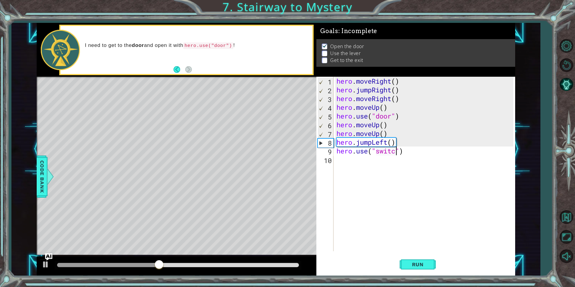
scroll to position [0, 3]
click at [422, 270] on button "Run" at bounding box center [417, 264] width 36 height 20
click at [372, 142] on div "hero . moveRight ( ) hero . jumpRight ( ) hero . moveRight ( ) hero . moveUp ( …" at bounding box center [425, 173] width 181 height 192
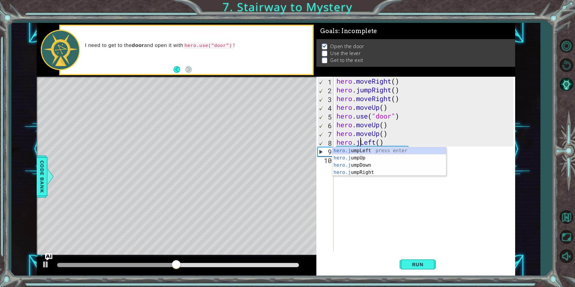
scroll to position [0, 0]
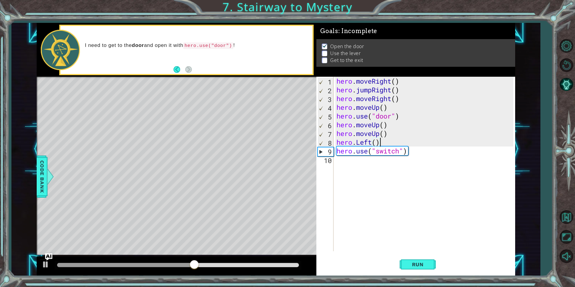
click at [388, 142] on div "hero . moveRight ( ) hero . jumpRight ( ) hero . moveRight ( ) hero . moveUp ( …" at bounding box center [425, 173] width 181 height 192
type textarea "hero."
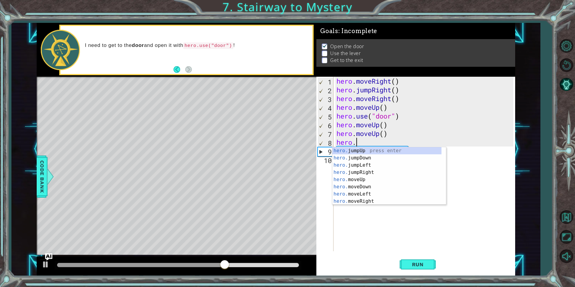
click at [368, 221] on div "hero . moveRight ( ) hero . jumpRight ( ) hero . moveRight ( ) hero . moveUp ( …" at bounding box center [425, 173] width 181 height 192
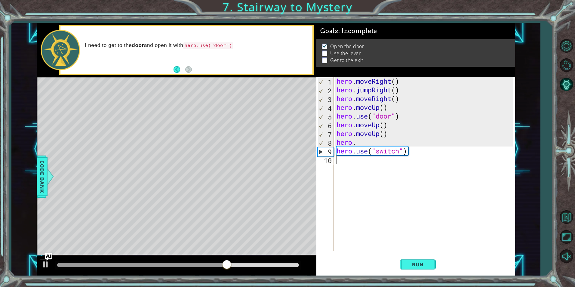
scroll to position [0, 0]
click at [363, 139] on div "hero . moveRight ( ) hero . jumpRight ( ) hero . moveRight ( ) hero . moveUp ( …" at bounding box center [425, 173] width 181 height 192
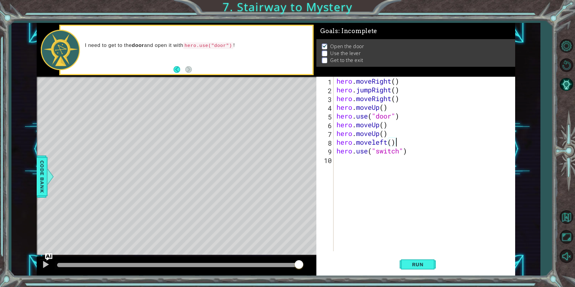
scroll to position [0, 2]
click at [421, 264] on span "Run" at bounding box center [418, 264] width 24 height 6
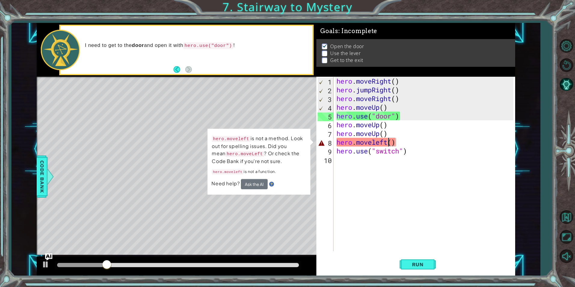
click at [387, 144] on div "hero . moveRight ( ) hero . jumpRight ( ) hero . moveRight ( ) hero . moveUp ( …" at bounding box center [425, 173] width 181 height 192
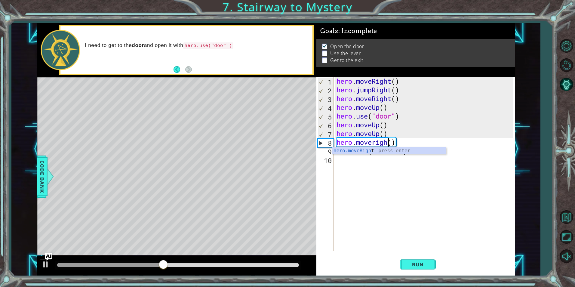
scroll to position [0, 3]
click at [421, 259] on button "Run" at bounding box center [417, 264] width 36 height 20
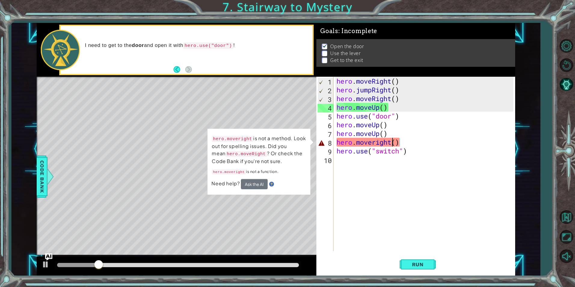
click at [375, 141] on div "hero . moveRight ( ) hero . jumpRight ( ) hero . moveRight ( ) hero . moveUp ( …" at bounding box center [425, 173] width 181 height 192
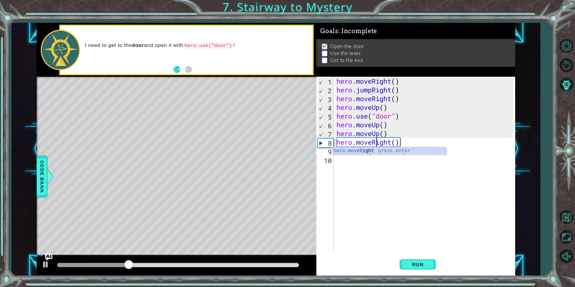
scroll to position [0, 2]
click at [409, 257] on button "Run" at bounding box center [417, 264] width 36 height 20
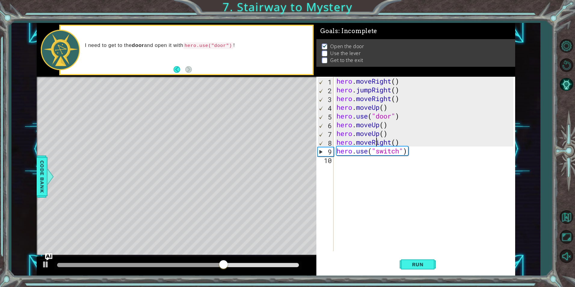
click at [391, 142] on div "hero . moveRight ( ) hero . jumpRight ( ) hero . moveRight ( ) hero . moveUp ( …" at bounding box center [425, 173] width 181 height 192
type textarea "hero.moveLeft()"
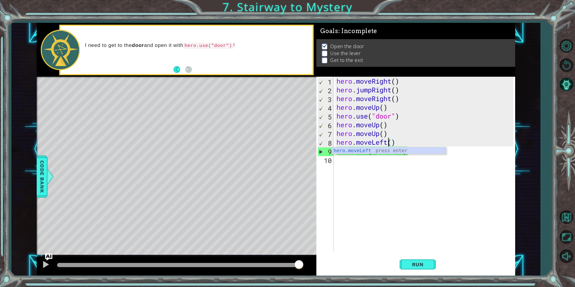
click at [363, 168] on div "hero . moveRight ( ) hero . jumpRight ( ) hero . moveRight ( ) hero . moveUp ( …" at bounding box center [425, 173] width 181 height 192
click at [427, 267] on span "Run" at bounding box center [418, 264] width 24 height 6
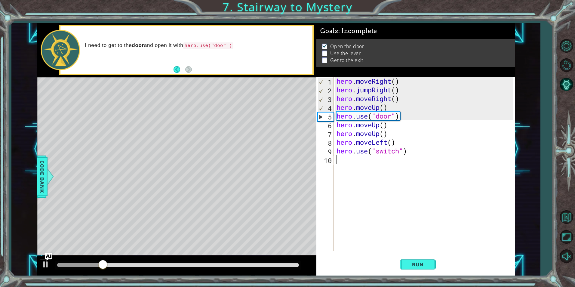
click at [401, 152] on div "hero . moveRight ( ) hero . jumpRight ( ) hero . moveRight ( ) hero . moveUp ( …" at bounding box center [425, 173] width 181 height 192
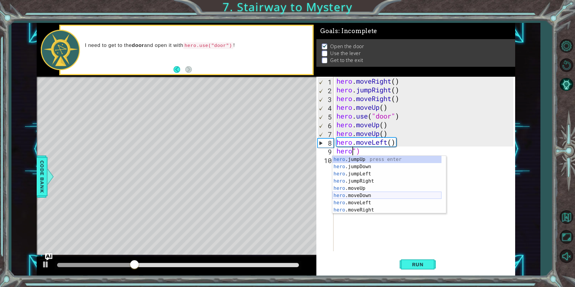
click at [386, 198] on div "hero .jumpUp press enter hero .jumpDown press enter hero .jumpLeft press enter …" at bounding box center [386, 192] width 109 height 72
type textarea "hero.moveDown(1)")"
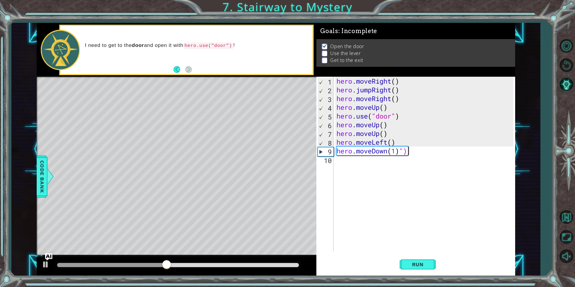
click at [407, 151] on div "hero . moveRight ( ) hero . jumpRight ( ) hero . moveRight ( ) hero . moveUp ( …" at bounding box center [425, 173] width 181 height 192
drag, startPoint x: 408, startPoint y: 151, endPoint x: 327, endPoint y: 151, distance: 80.9
click at [327, 151] on div "hero.moveDown(1)") 1 2 3 4 5 6 7 8 9 10 hero . moveRight ( ) hero . jumpRight (…" at bounding box center [414, 164] width 197 height 174
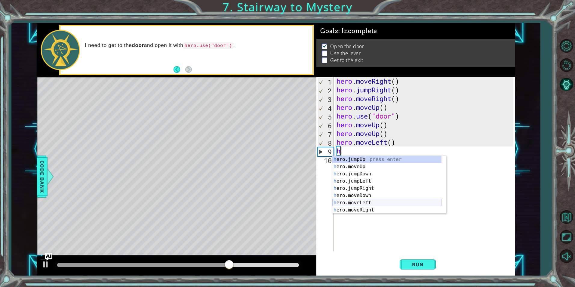
scroll to position [7, 0]
click at [361, 210] on div "h ero.moveUp press enter h ero.jumpDown press enter h ero.jumpLeft press enter …" at bounding box center [386, 192] width 109 height 72
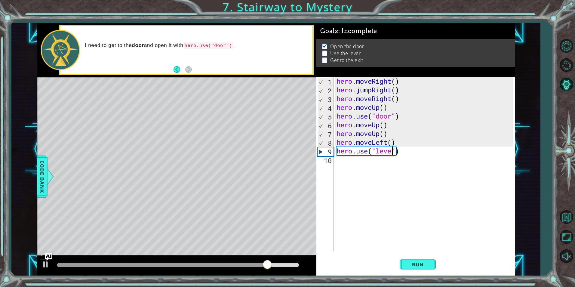
scroll to position [0, 3]
type textarea "hero.use("lever")"
click at [437, 262] on div "Run" at bounding box center [417, 264] width 199 height 20
click at [428, 263] on span "Run" at bounding box center [418, 264] width 24 height 6
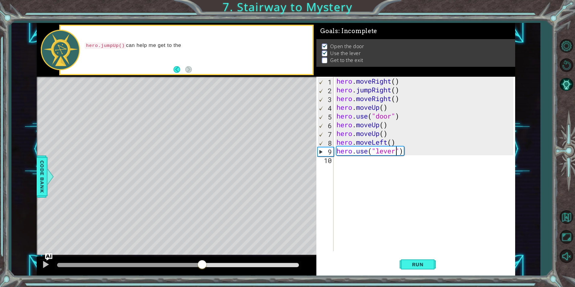
click at [202, 264] on div at bounding box center [178, 265] width 242 height 4
click at [342, 162] on div "hero . moveRight ( ) hero . jumpRight ( ) hero . moveRight ( ) hero . moveUp ( …" at bounding box center [425, 173] width 181 height 192
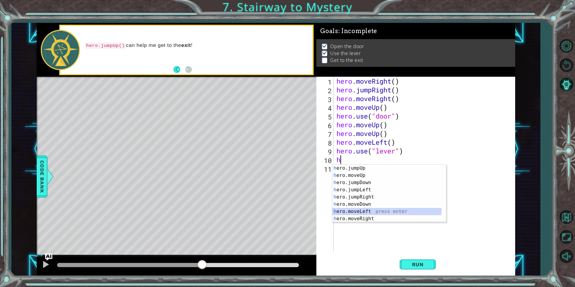
click at [363, 210] on div "h ero.jumpUp press enter h ero.moveUp press enter h ero.jumpDown press enter h …" at bounding box center [386, 200] width 109 height 72
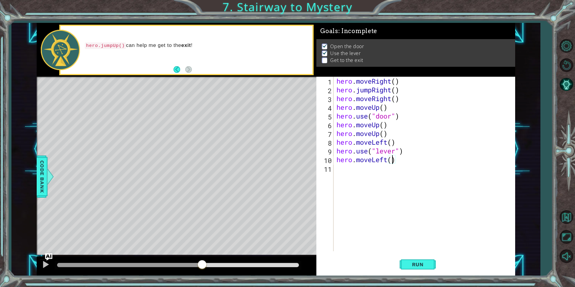
type textarea "hero.moveLeft()"
click at [334, 171] on div "hero.moveLeft() 1 2 3 4 5 6 7 8 9 10 11 hero . moveRight ( ) hero . jumpRight (…" at bounding box center [414, 164] width 197 height 174
click at [341, 170] on div "hero . moveRight ( ) hero . jumpRight ( ) hero . moveRight ( ) hero . moveUp ( …" at bounding box center [425, 173] width 181 height 192
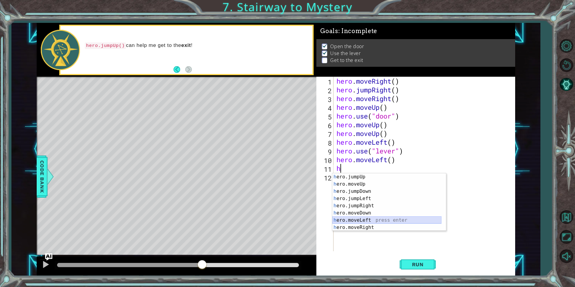
click at [373, 218] on div "h ero.jumpUp press enter h ero.moveUp press enter h ero.jumpDown press enter h …" at bounding box center [386, 209] width 109 height 72
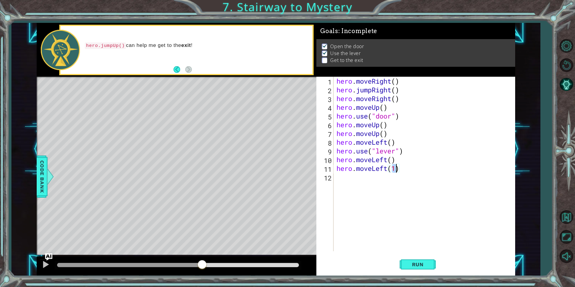
type textarea "hero.moveLeft()"
click at [343, 182] on div "hero . moveRight ( ) hero . jumpRight ( ) hero . moveRight ( ) hero . moveUp ( …" at bounding box center [425, 173] width 181 height 192
type textarea "h"
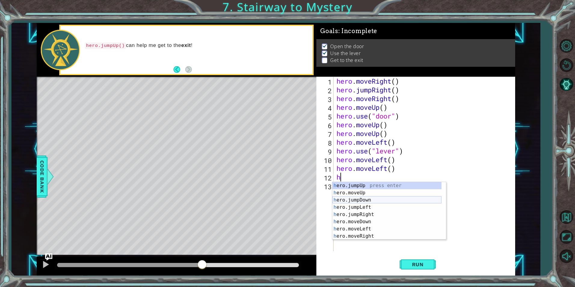
click at [371, 199] on div "h ero.jumpUp press enter h ero.moveUp press enter h ero.jumpDown press enter h …" at bounding box center [386, 218] width 109 height 72
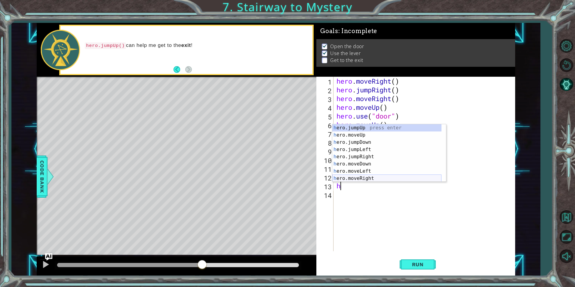
click at [364, 176] on div "h ero.jumpUp press enter h ero.moveUp press enter h ero.jumpDown press enter h …" at bounding box center [386, 160] width 109 height 72
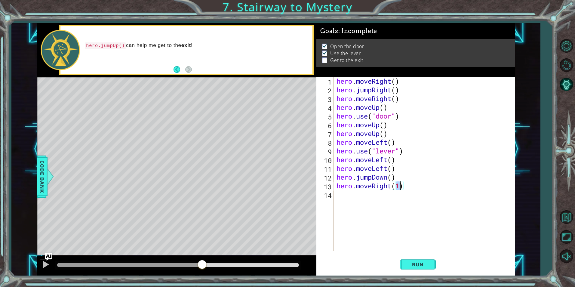
type textarea "hero.moveRight()"
click at [355, 197] on div "hero . moveRight ( ) hero . jumpRight ( ) hero . moveRight ( ) hero . moveUp ( …" at bounding box center [425, 173] width 181 height 192
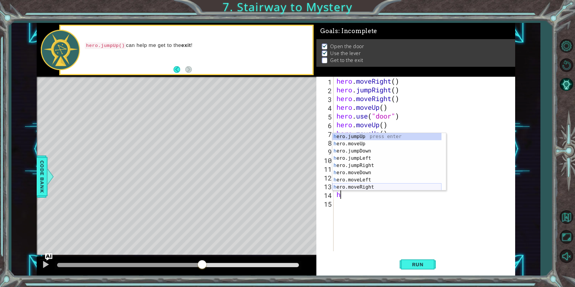
click at [372, 186] on div "h ero.jumpUp press enter h ero.moveUp press enter h ero.jumpDown press enter h …" at bounding box center [386, 169] width 109 height 72
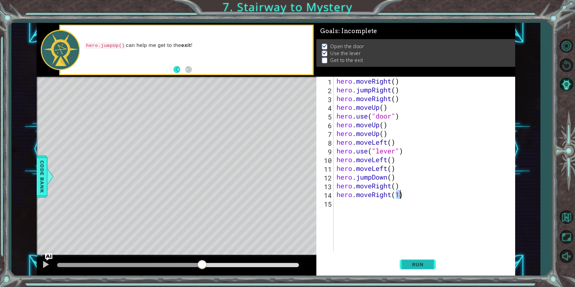
click at [411, 260] on button "Run" at bounding box center [417, 264] width 36 height 20
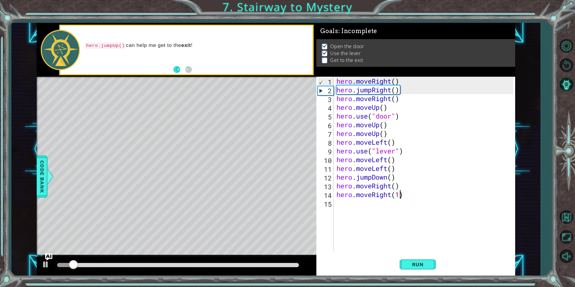
type textarea "hero.moveRight()"
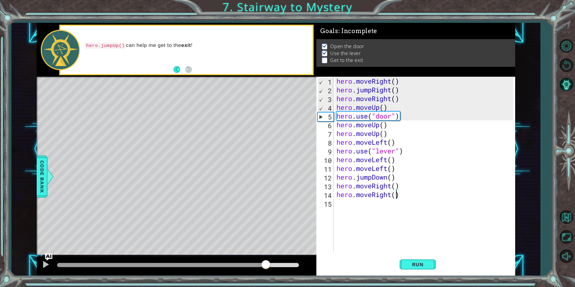
click at [265, 263] on div at bounding box center [178, 265] width 242 height 4
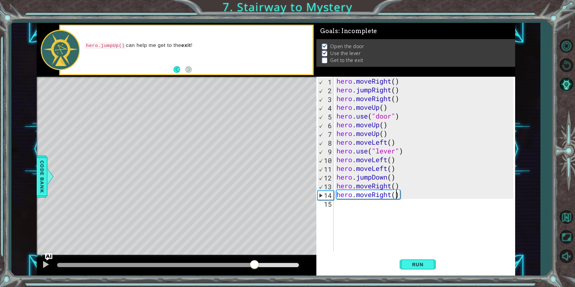
click at [254, 264] on div at bounding box center [155, 265] width 197 height 4
click at [235, 270] on div at bounding box center [177, 265] width 280 height 19
drag, startPoint x: 231, startPoint y: 267, endPoint x: 228, endPoint y: 264, distance: 4.5
click at [228, 264] on div at bounding box center [142, 265] width 170 height 4
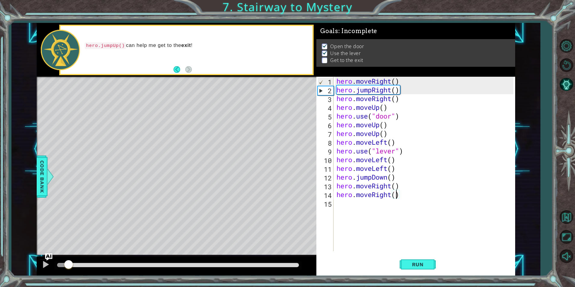
click at [65, 253] on div "methods hero moveDown(steps) moveUp(steps) moveLeft(steps) moveRight(steps) use…" at bounding box center [276, 149] width 478 height 252
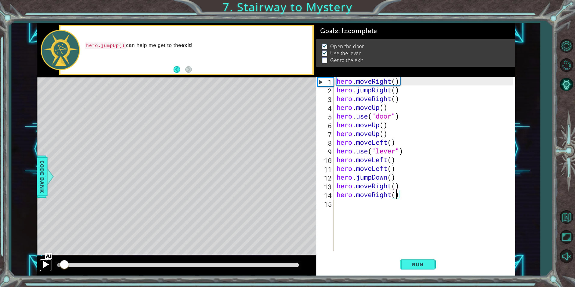
click at [44, 263] on div at bounding box center [46, 264] width 8 height 8
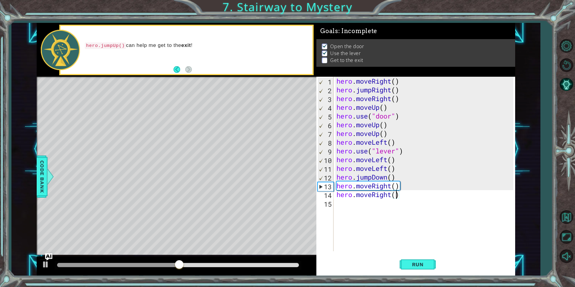
click at [417, 201] on div "hero . moveRight ( ) hero . jumpRight ( ) hero . moveRight ( ) hero . moveUp ( …" at bounding box center [425, 173] width 181 height 192
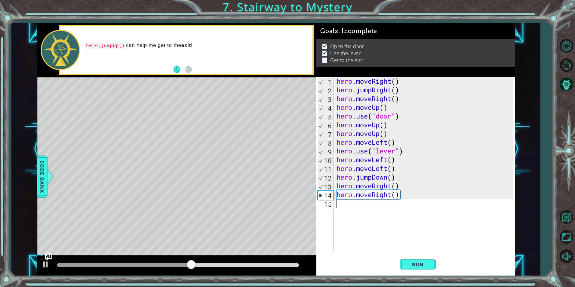
type textarea "hero.moveRight()"
click at [360, 201] on div "hero . moveRight ( ) hero . jumpRight ( ) hero . moveRight ( ) hero . moveUp ( …" at bounding box center [425, 173] width 181 height 192
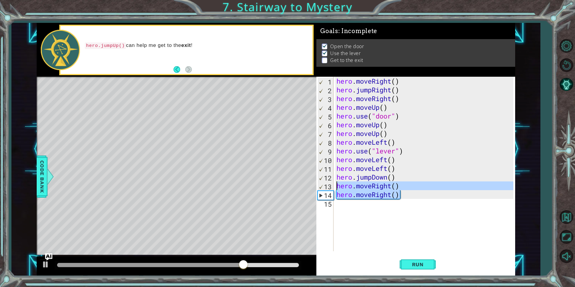
drag, startPoint x: 395, startPoint y: 190, endPoint x: 337, endPoint y: 185, distance: 57.9
click at [337, 185] on div "hero . moveRight ( ) hero . jumpRight ( ) hero . moveRight ( ) hero . moveUp ( …" at bounding box center [425, 173] width 181 height 192
type textarea "hero.moveRight() hero.moveRight()"
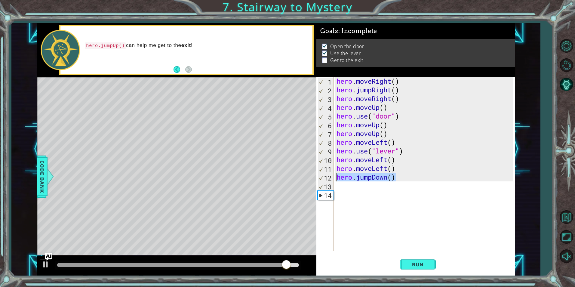
drag, startPoint x: 397, startPoint y: 179, endPoint x: 338, endPoint y: 174, distance: 59.7
click at [338, 174] on div "hero . moveRight ( ) hero . jumpRight ( ) hero . moveRight ( ) hero . moveUp ( …" at bounding box center [425, 173] width 181 height 192
type textarea "hero.jumpDown()"
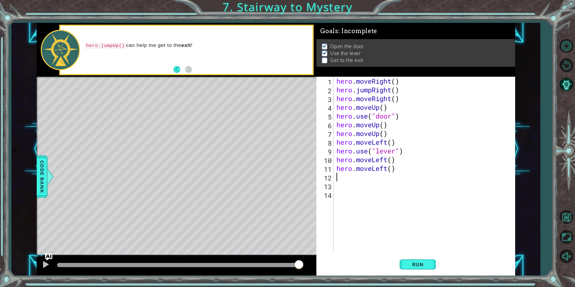
type textarea "h"
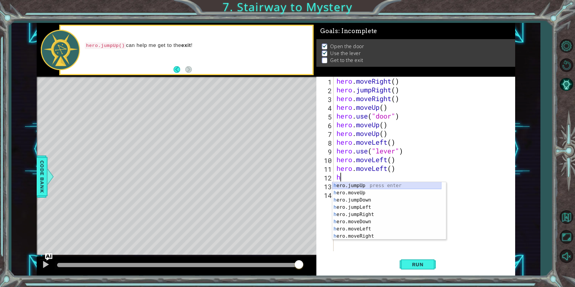
click at [347, 188] on div "h ero.jumpUp press enter h ero.moveUp press enter h ero.jumpDown press enter h …" at bounding box center [386, 218] width 109 height 72
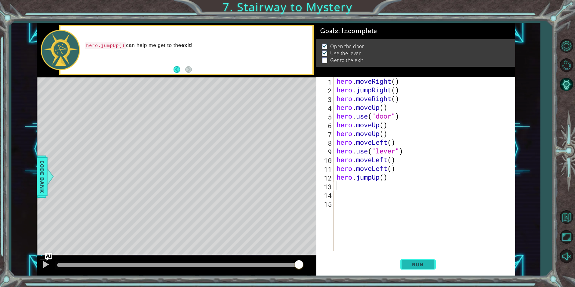
click at [418, 261] on button "Run" at bounding box center [417, 264] width 36 height 20
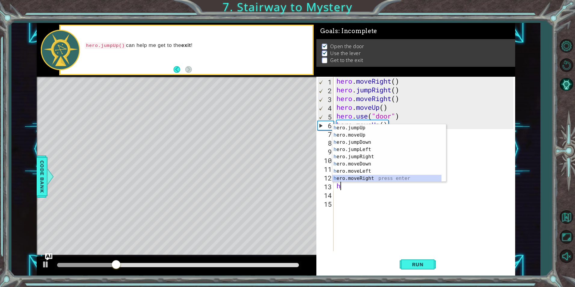
click at [373, 181] on div "h ero.jumpUp press enter h ero.moveUp press enter h ero.jumpDown press enter h …" at bounding box center [386, 160] width 109 height 72
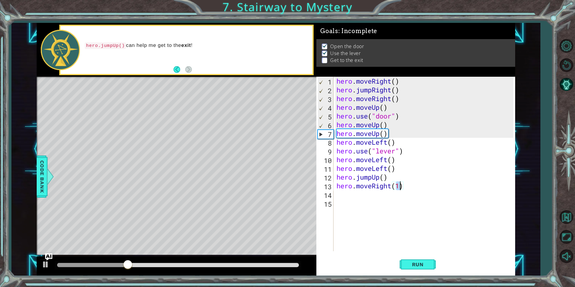
type textarea "hero.moveRight()"
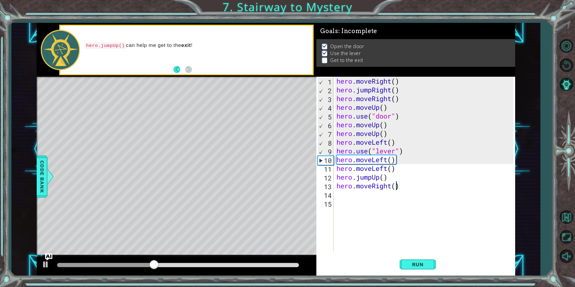
click at [338, 197] on div "hero . moveRight ( ) hero . jumpRight ( ) hero . moveRight ( ) hero . moveUp ( …" at bounding box center [425, 173] width 181 height 192
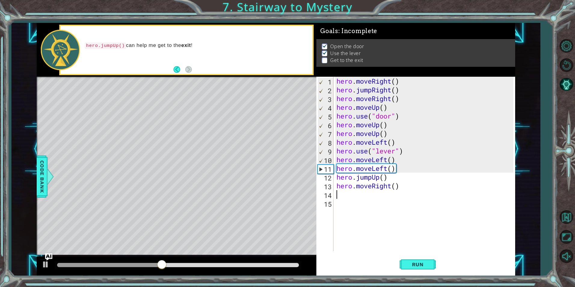
click at [338, 197] on div "hero . moveRight ( ) hero . jumpRight ( ) hero . moveRight ( ) hero . moveUp ( …" at bounding box center [425, 173] width 181 height 192
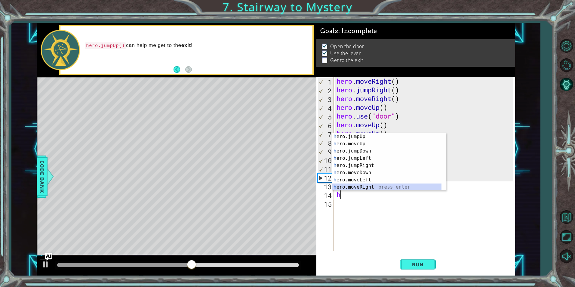
click at [338, 185] on div "h ero.jumpUp press enter h ero.moveUp press enter h ero.jumpDown press enter h …" at bounding box center [386, 169] width 109 height 72
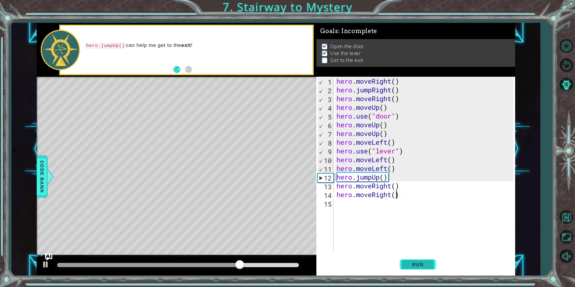
type textarea "hero.moveRight()"
click at [418, 262] on span "Run" at bounding box center [418, 264] width 24 height 6
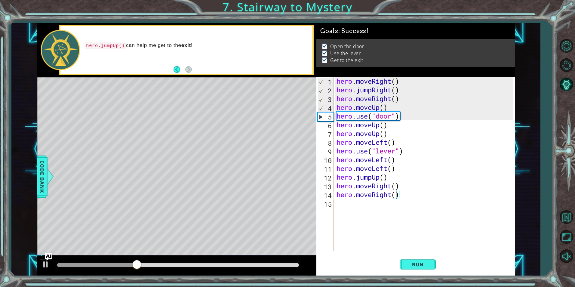
click at [285, 262] on div at bounding box center [178, 265] width 246 height 8
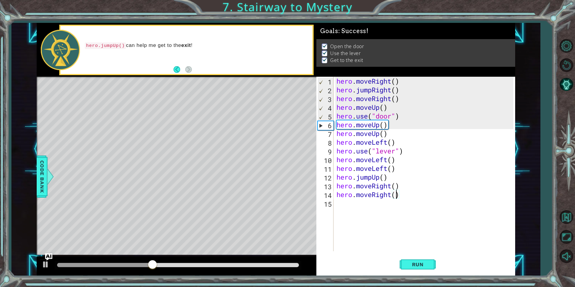
click at [298, 265] on div at bounding box center [178, 265] width 242 height 4
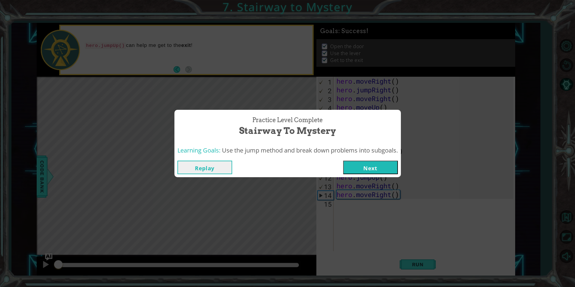
click at [385, 171] on button "Next" at bounding box center [370, 168] width 55 height 14
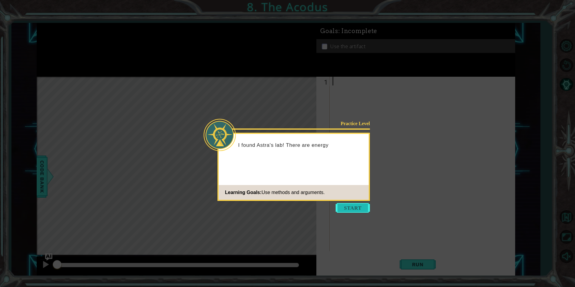
click at [355, 205] on button "Start" at bounding box center [352, 208] width 34 height 10
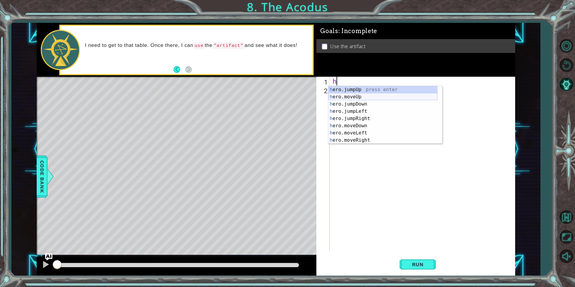
click at [372, 98] on div "h ero.jumpUp press enter h ero.moveUp press enter h ero.jumpDown press enter h …" at bounding box center [382, 122] width 109 height 72
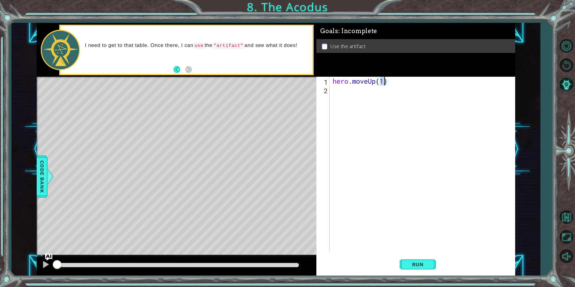
type textarea "hero.moveUp()"
click at [338, 95] on div "hero . moveUp ( )" at bounding box center [423, 173] width 185 height 192
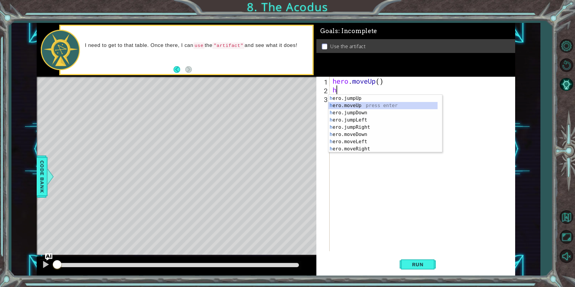
click at [358, 103] on div "h ero.jumpUp press enter h ero.moveUp press enter h ero.jumpDown press enter h …" at bounding box center [382, 131] width 109 height 72
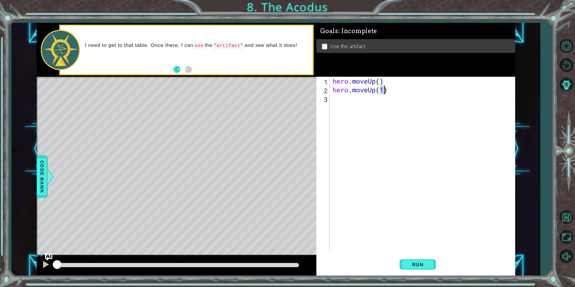
type textarea "hero.moveUp()"
